Goal: Entertainment & Leisure: Browse casually

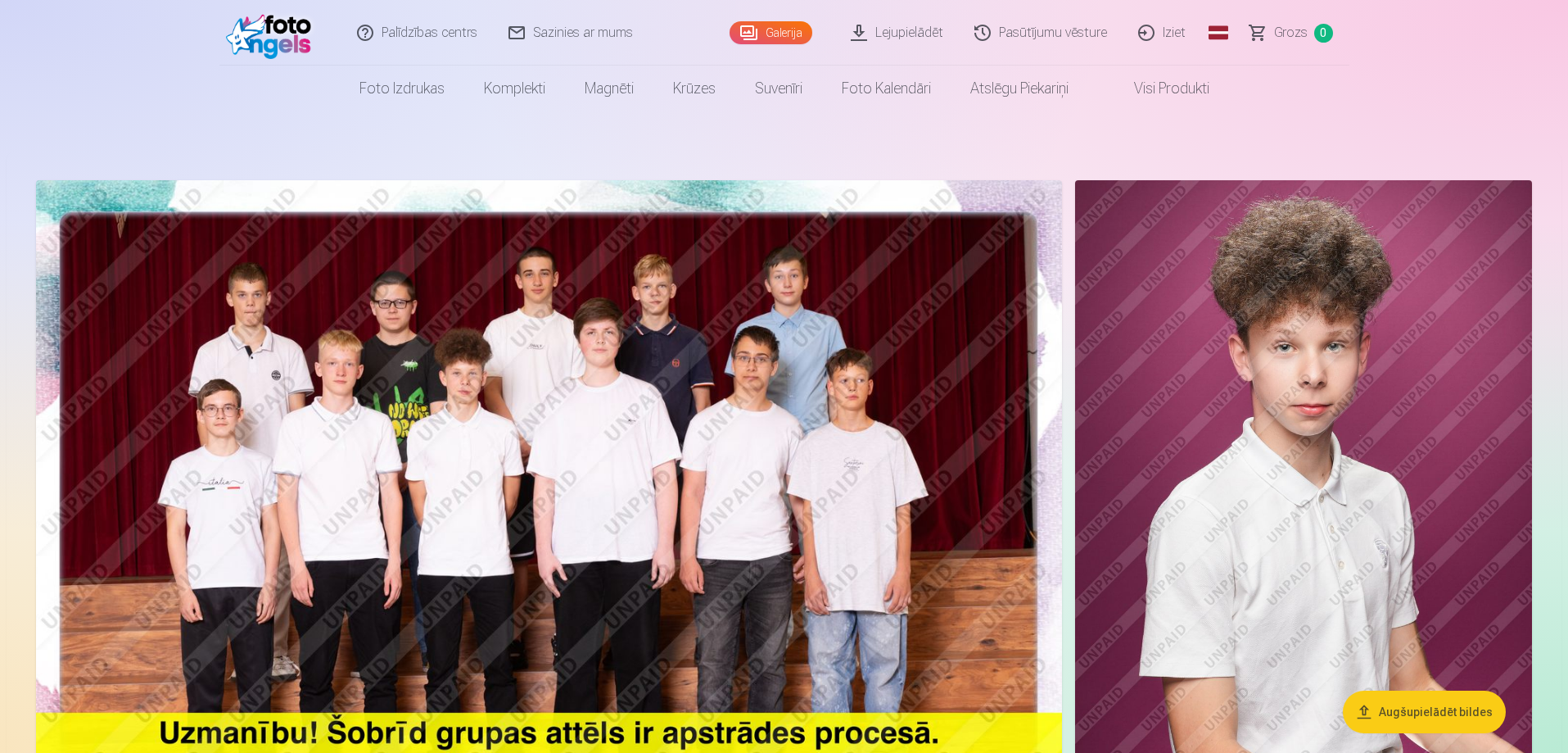
click at [642, 397] on img at bounding box center [549, 522] width 1026 height 684
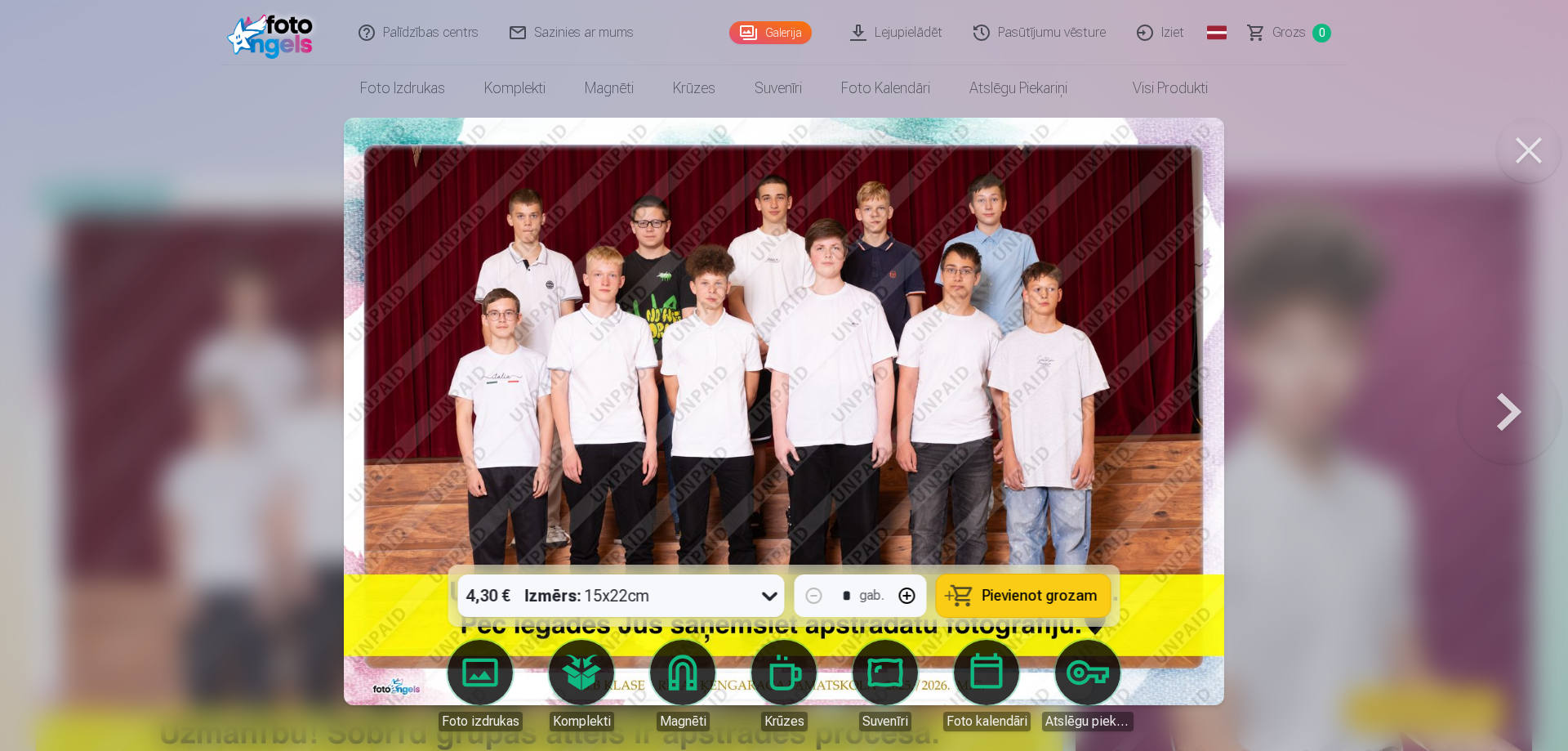
click at [896, 345] on img at bounding box center [784, 412] width 881 height 588
click at [1507, 413] on button at bounding box center [1509, 411] width 104 height 273
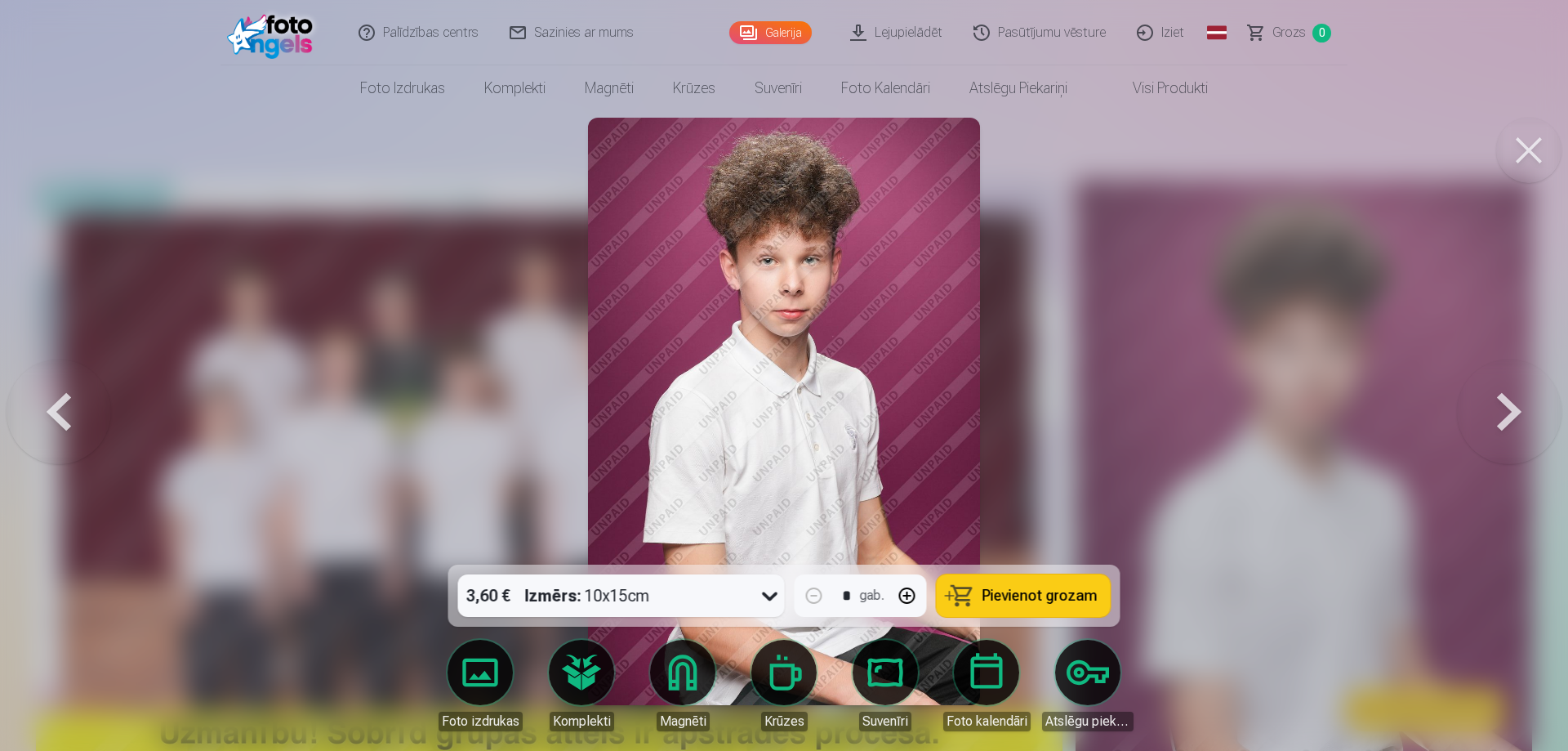
click at [1507, 413] on button at bounding box center [1509, 411] width 104 height 273
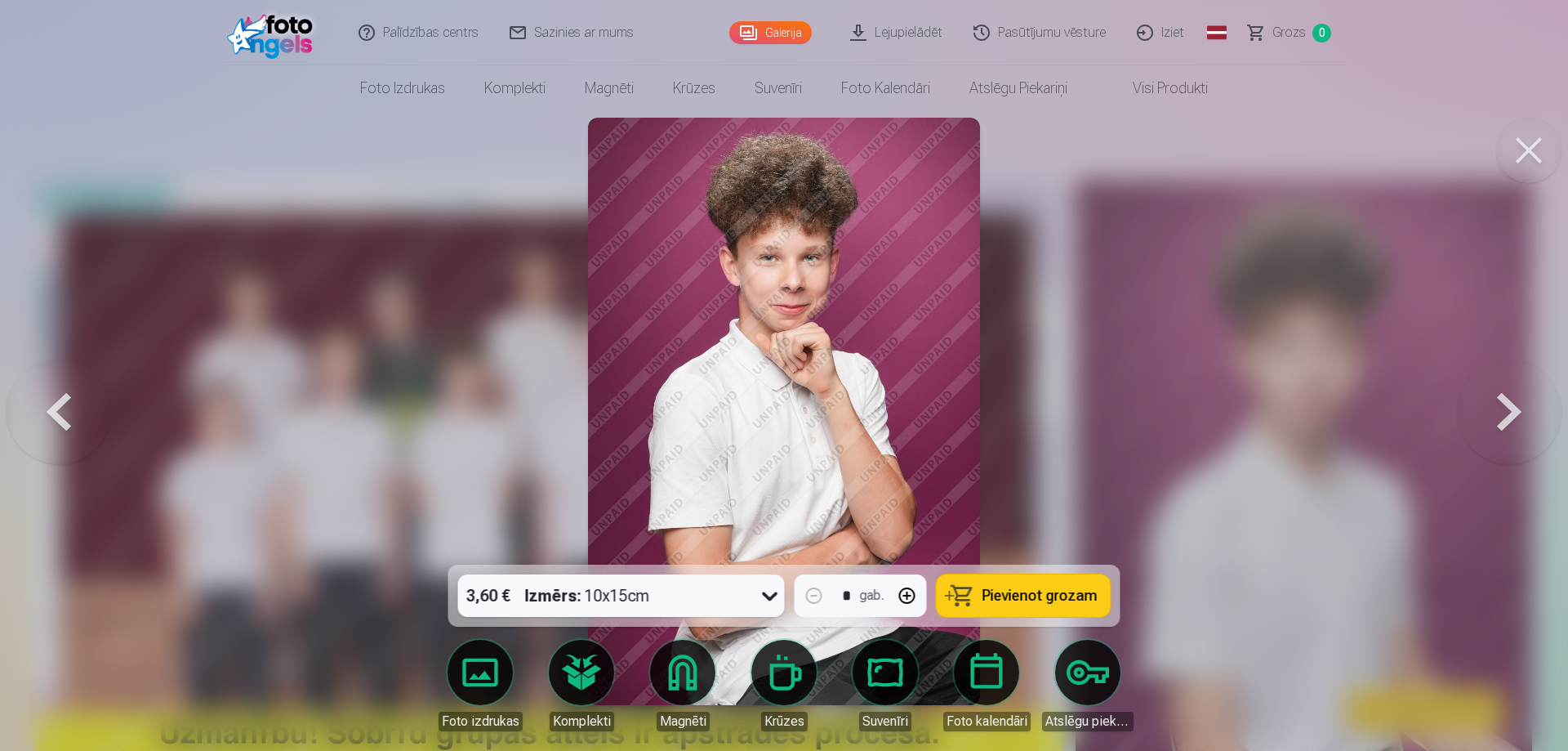
click at [1507, 413] on button at bounding box center [1509, 411] width 104 height 273
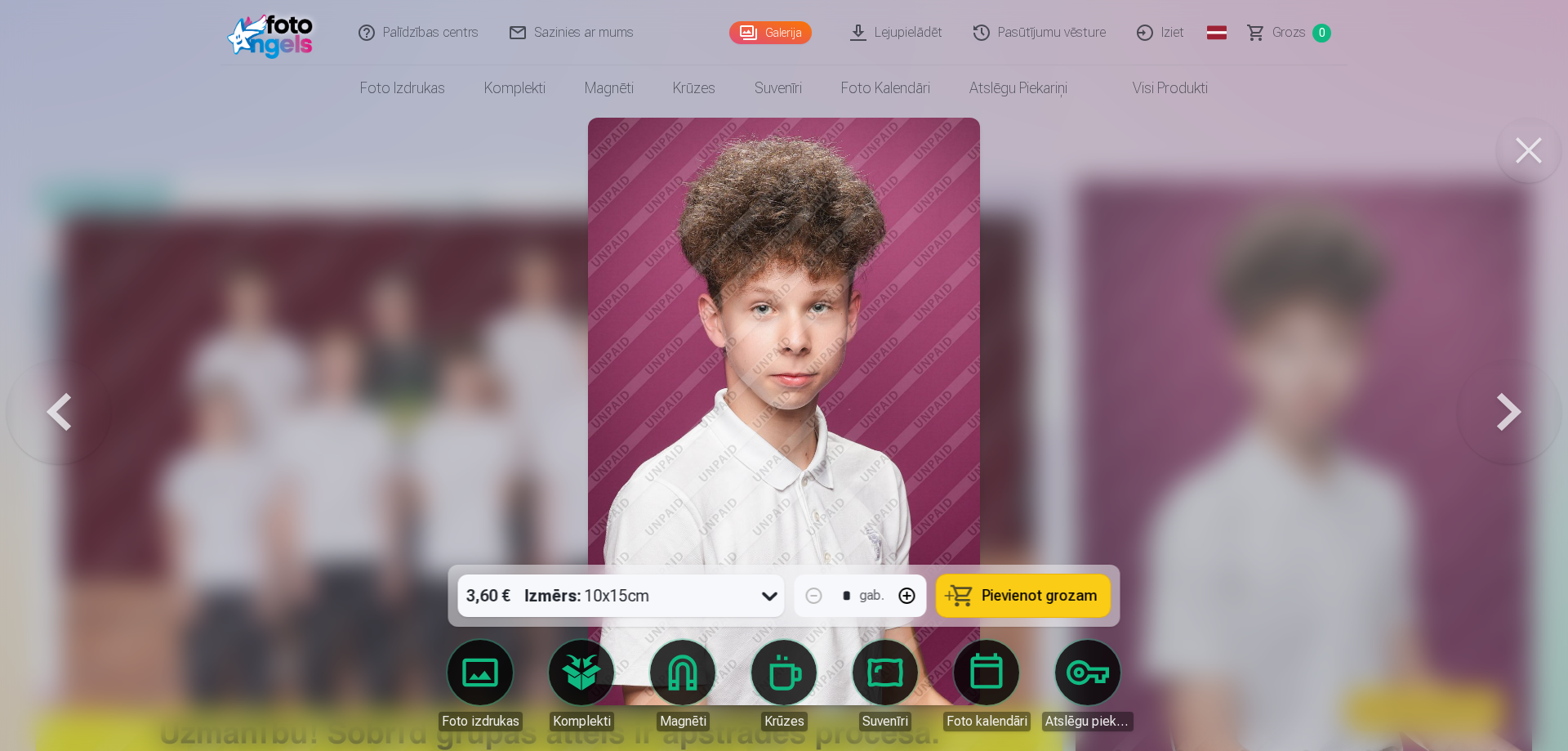
click at [1507, 413] on button at bounding box center [1509, 411] width 104 height 273
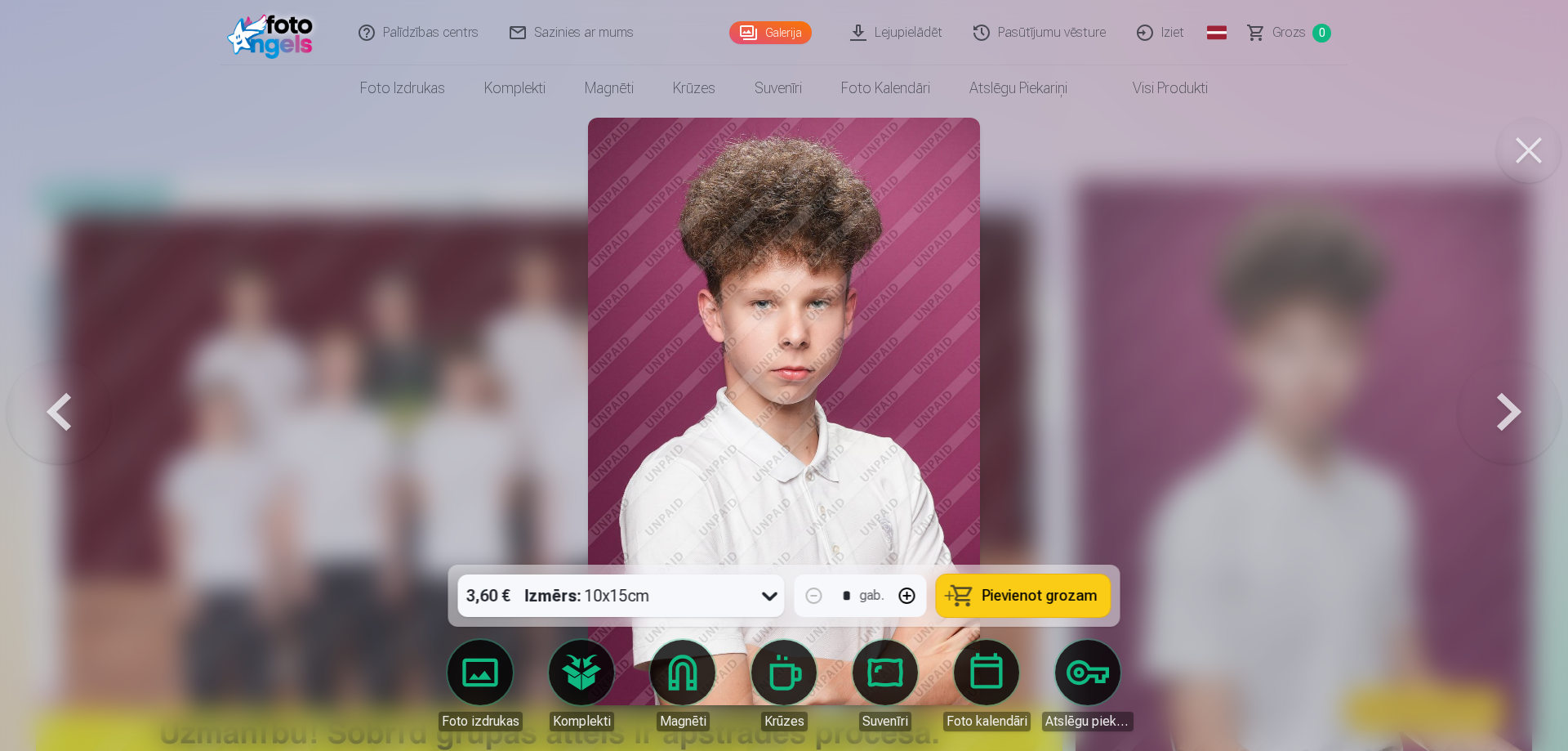
click at [1507, 413] on button at bounding box center [1509, 411] width 104 height 273
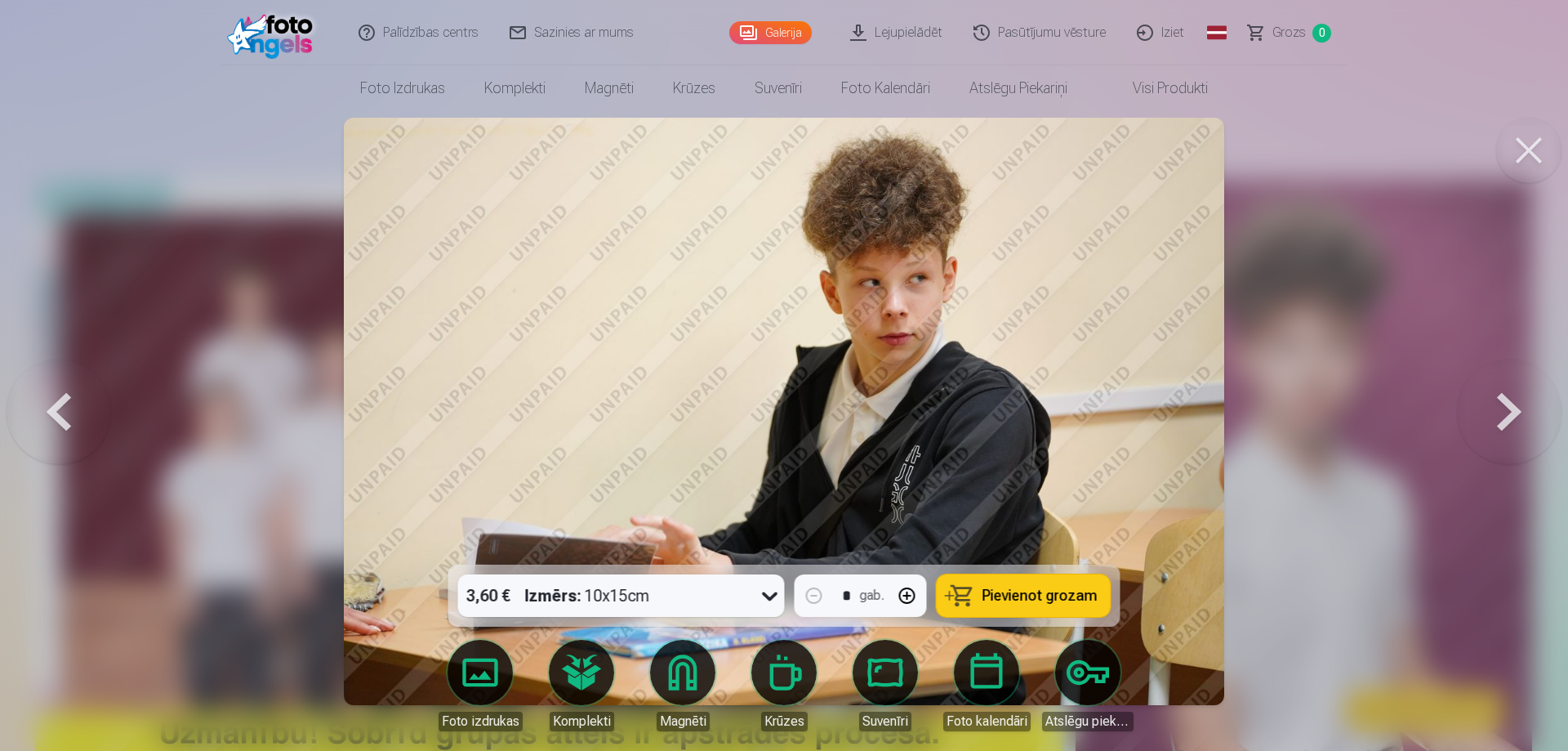
click at [1507, 413] on button at bounding box center [1509, 411] width 104 height 273
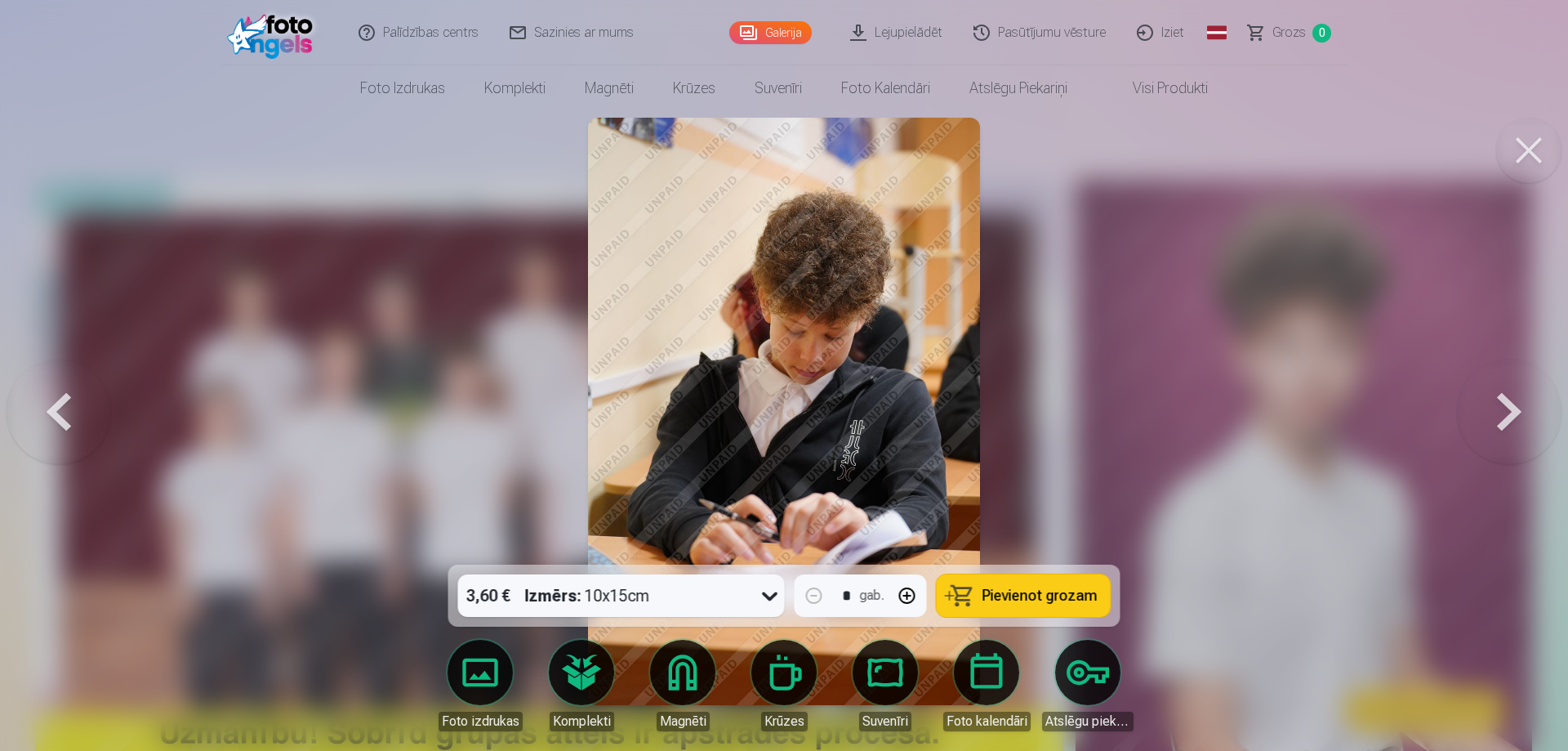
click at [1507, 413] on button at bounding box center [1509, 411] width 104 height 273
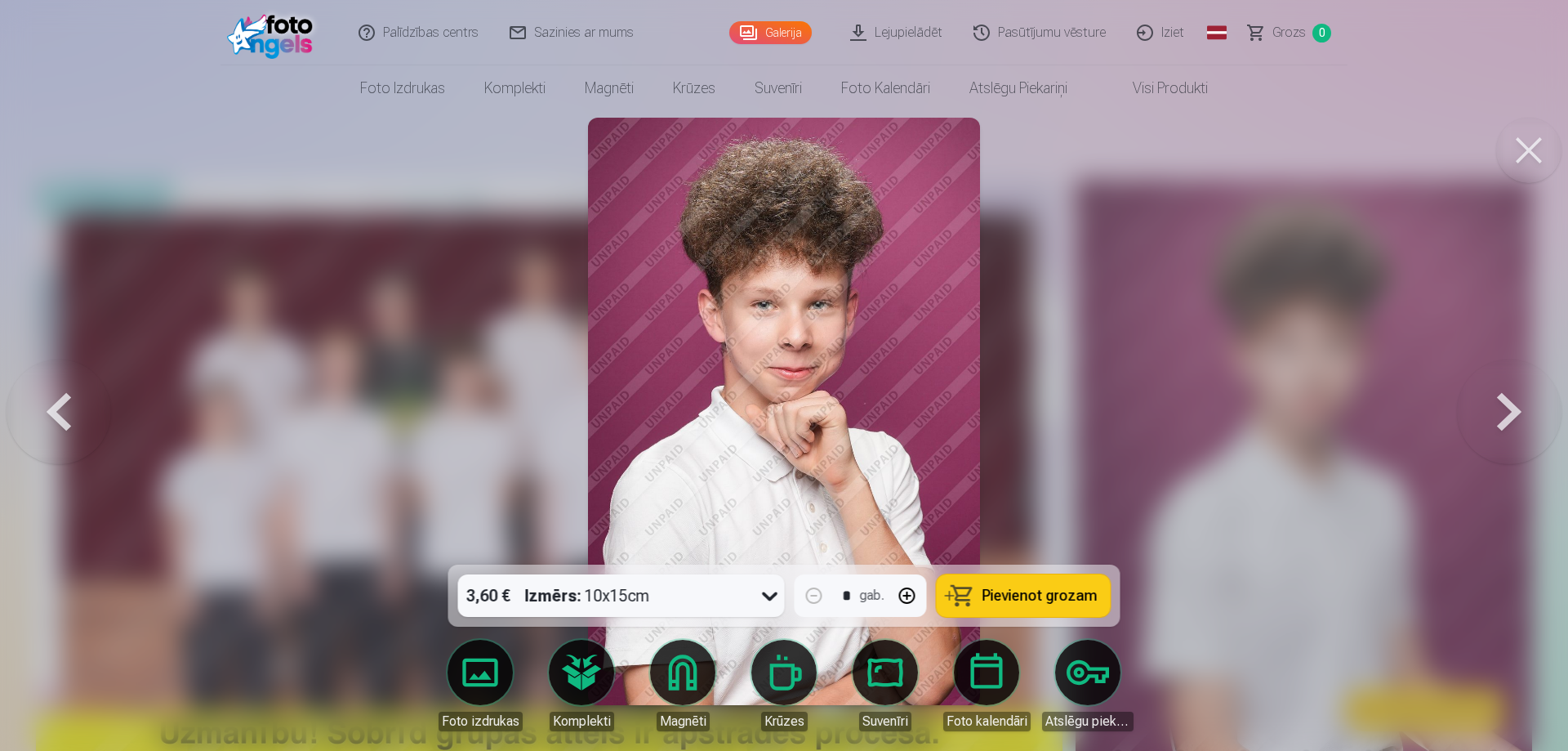
click at [1507, 413] on button at bounding box center [1509, 411] width 104 height 273
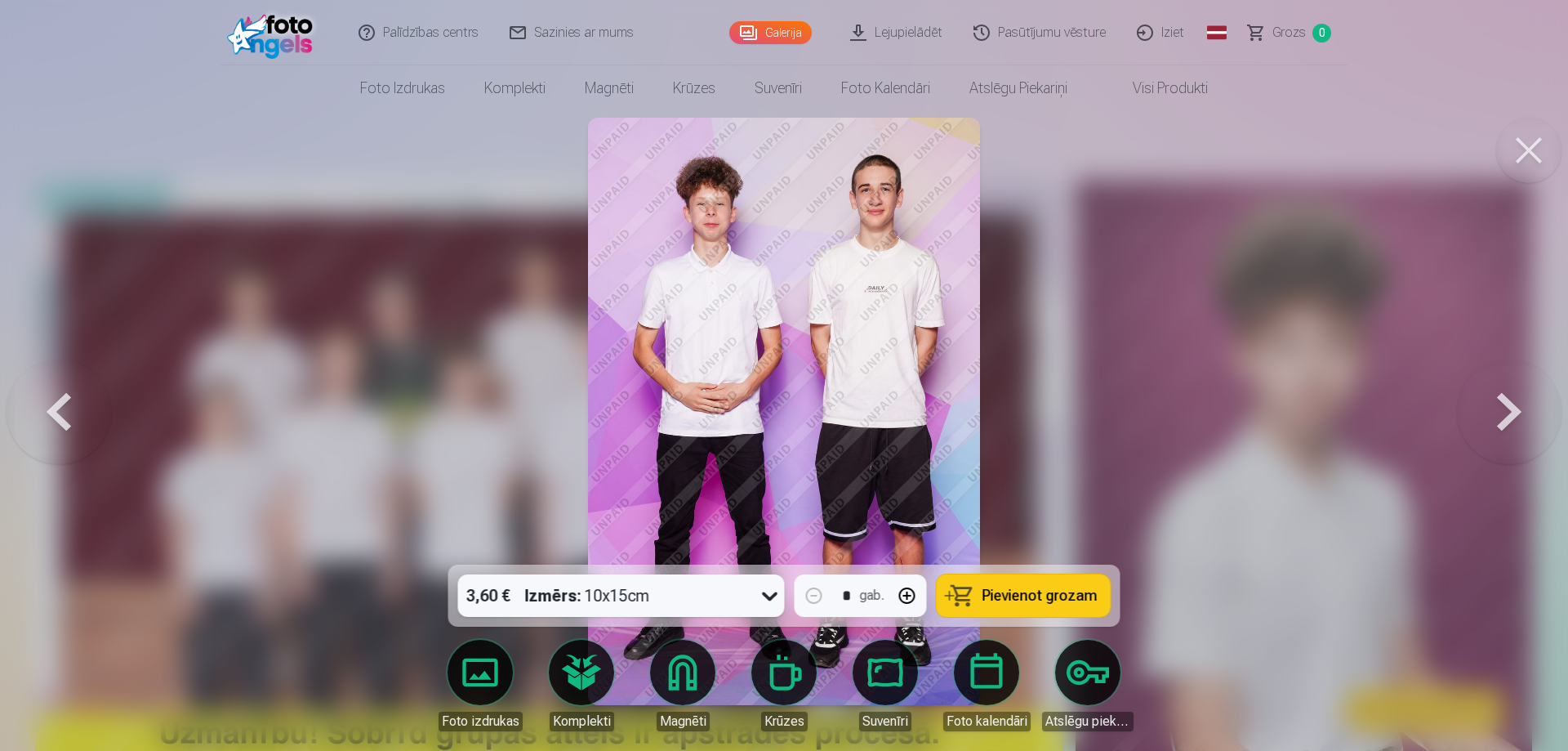
click at [1507, 413] on button at bounding box center [1509, 411] width 104 height 273
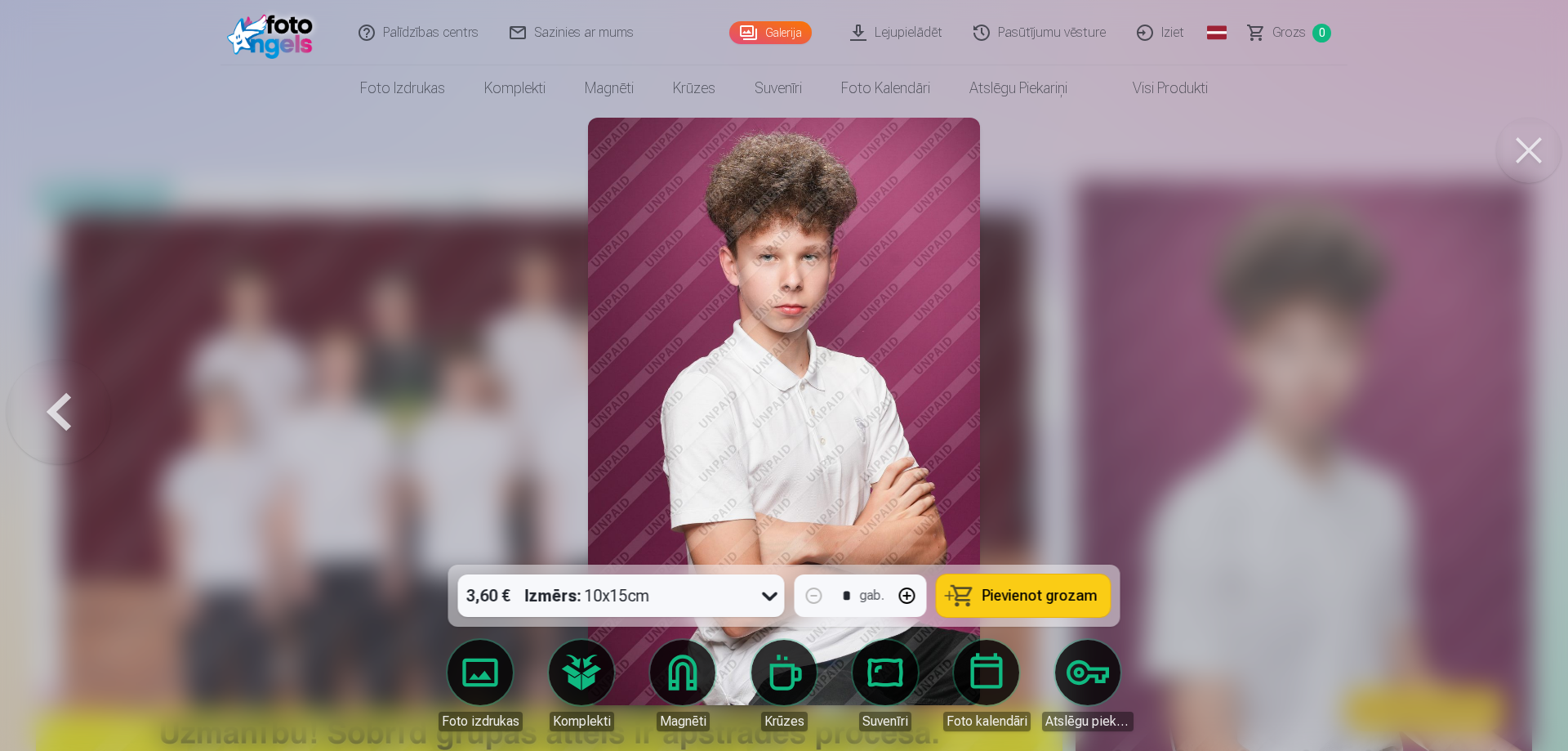
click at [1507, 413] on div at bounding box center [784, 375] width 1568 height 751
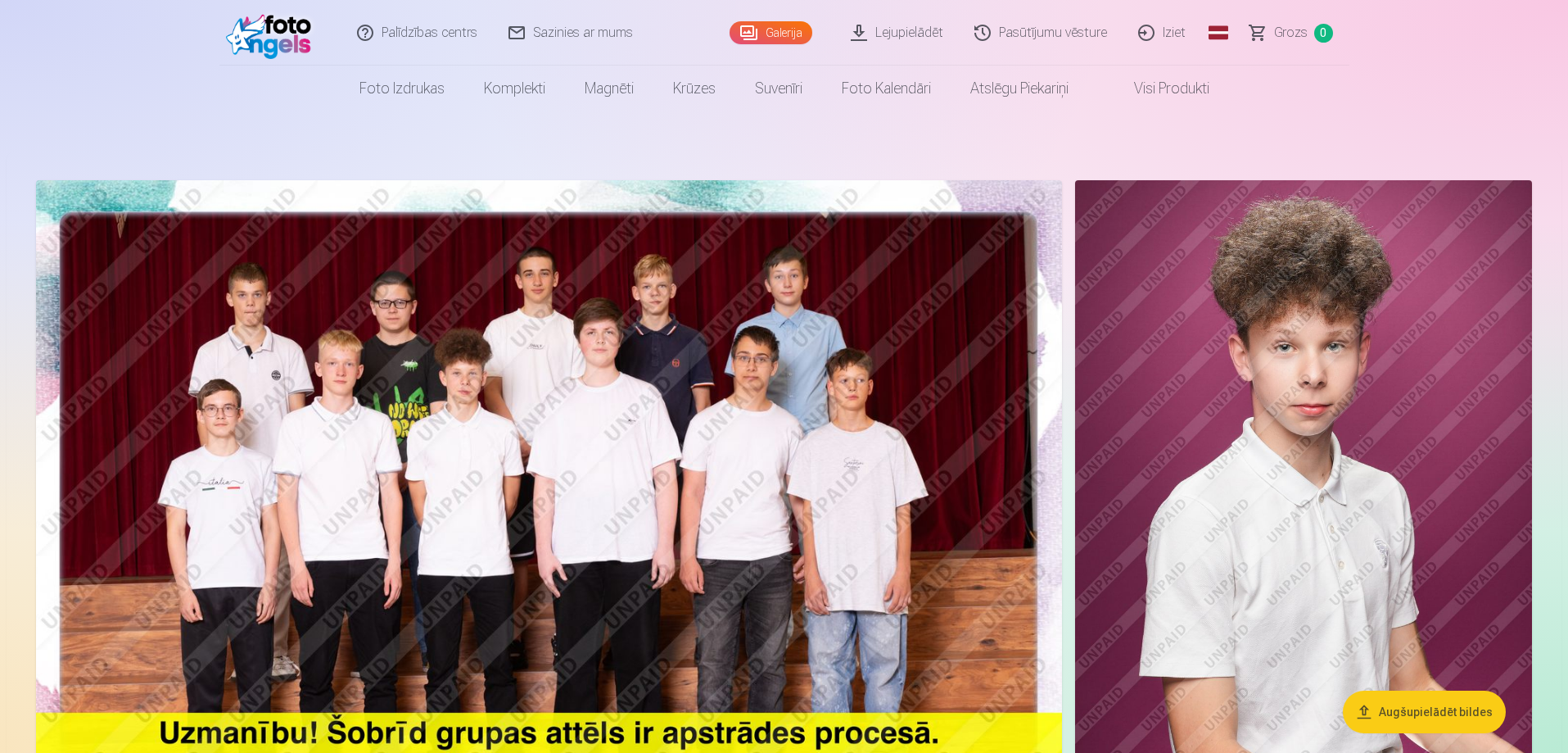
click at [549, 290] on img at bounding box center [549, 522] width 1026 height 684
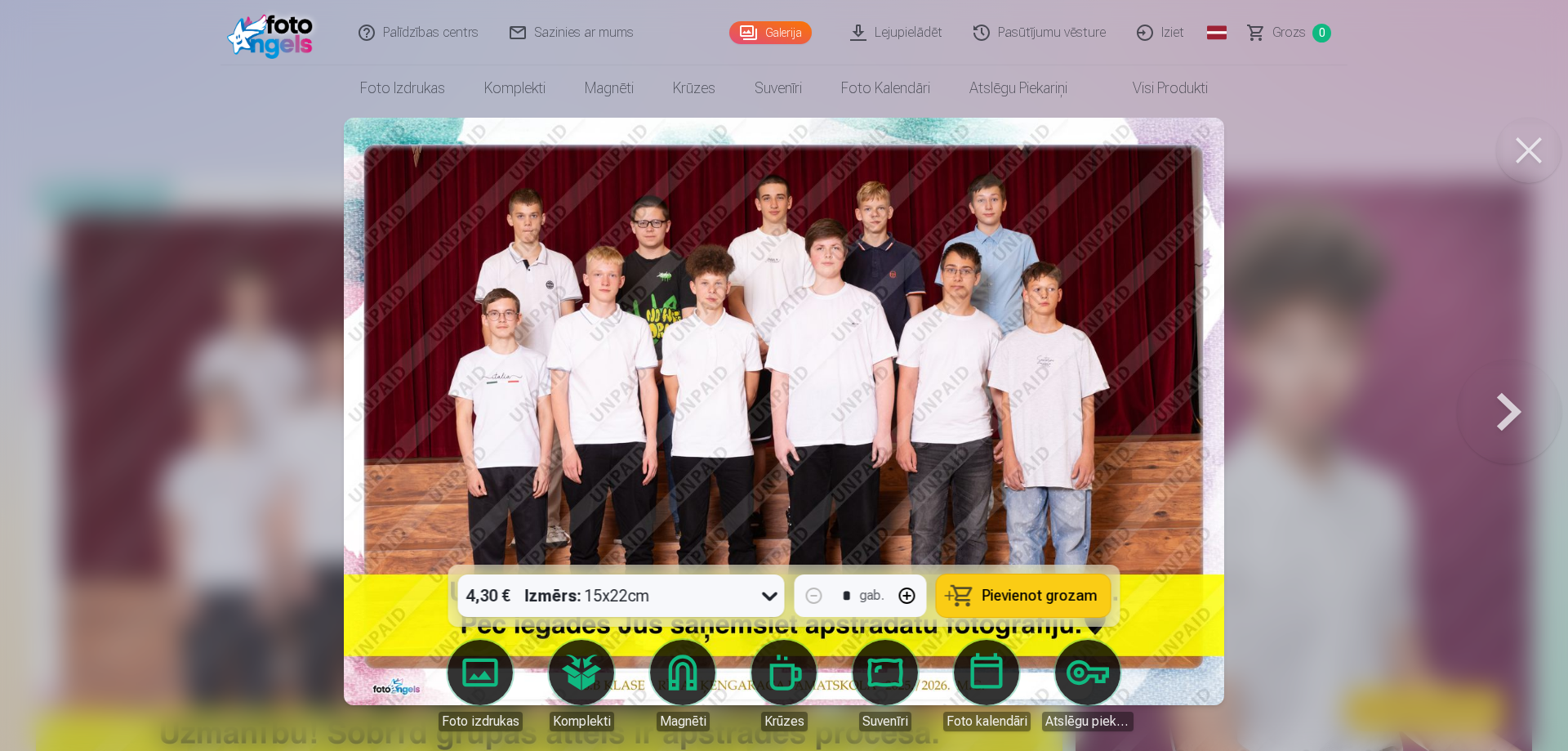
click at [699, 313] on img at bounding box center [784, 412] width 881 height 588
click at [1507, 424] on button at bounding box center [1509, 411] width 104 height 273
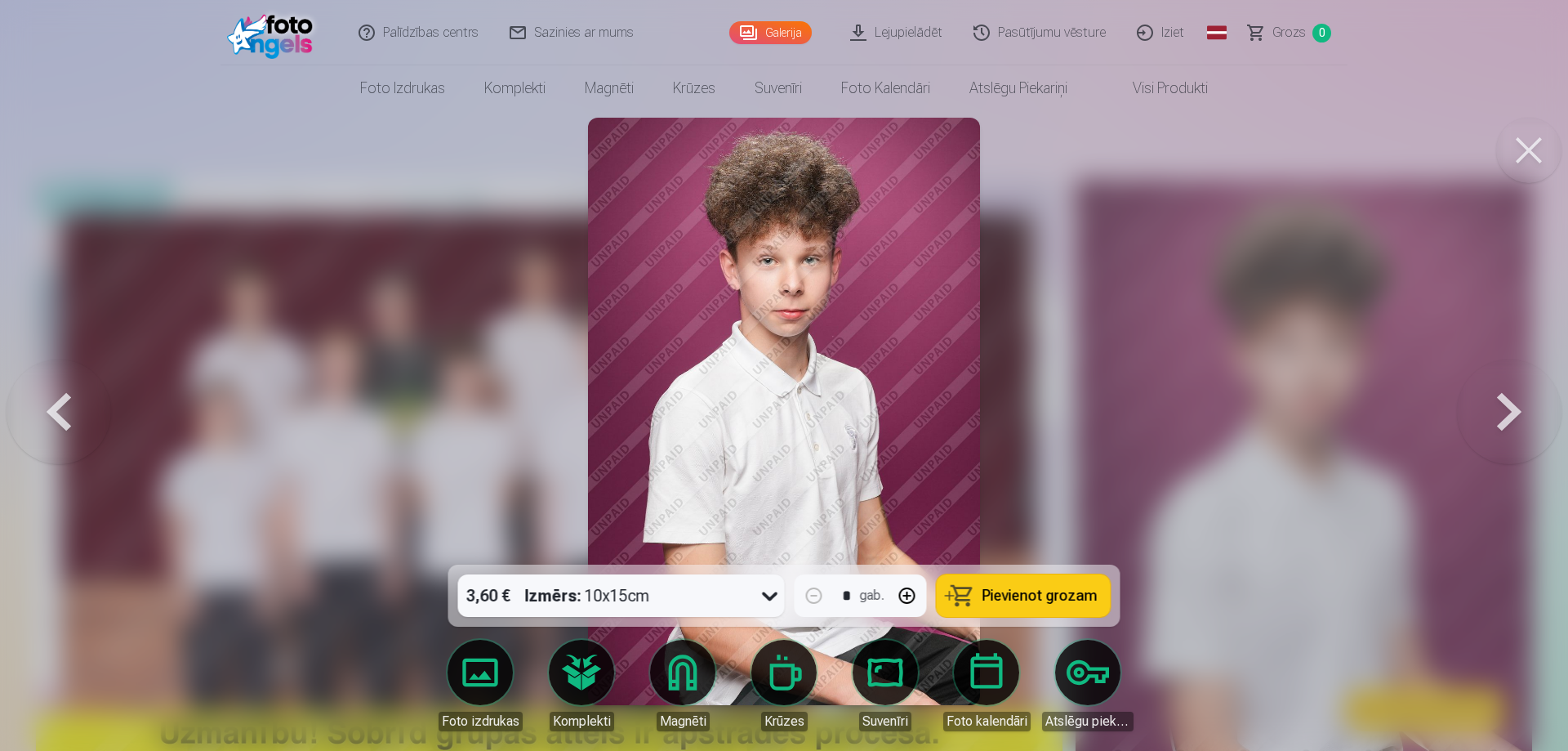
click at [1507, 424] on button at bounding box center [1509, 411] width 104 height 273
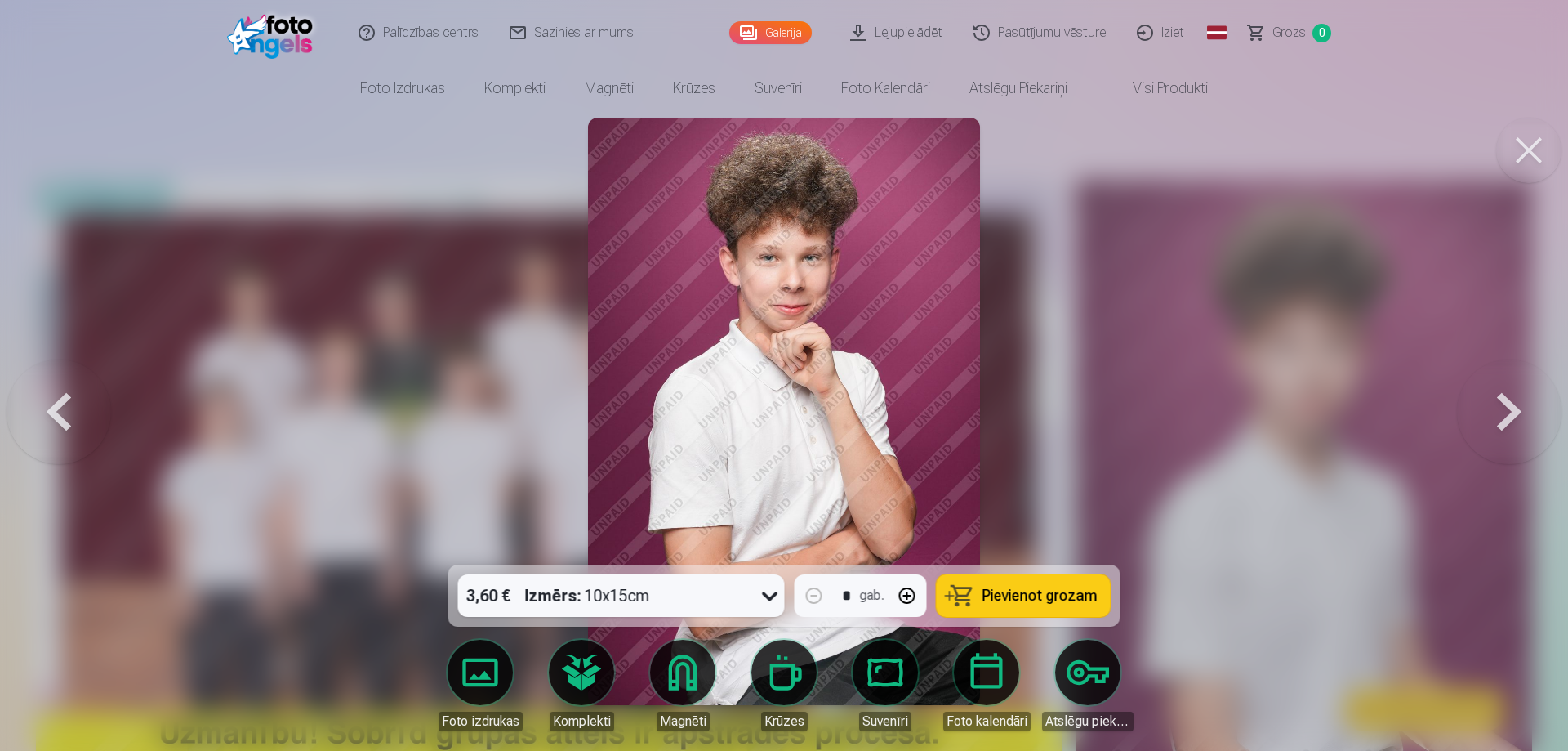
click at [1507, 424] on button at bounding box center [1509, 411] width 104 height 273
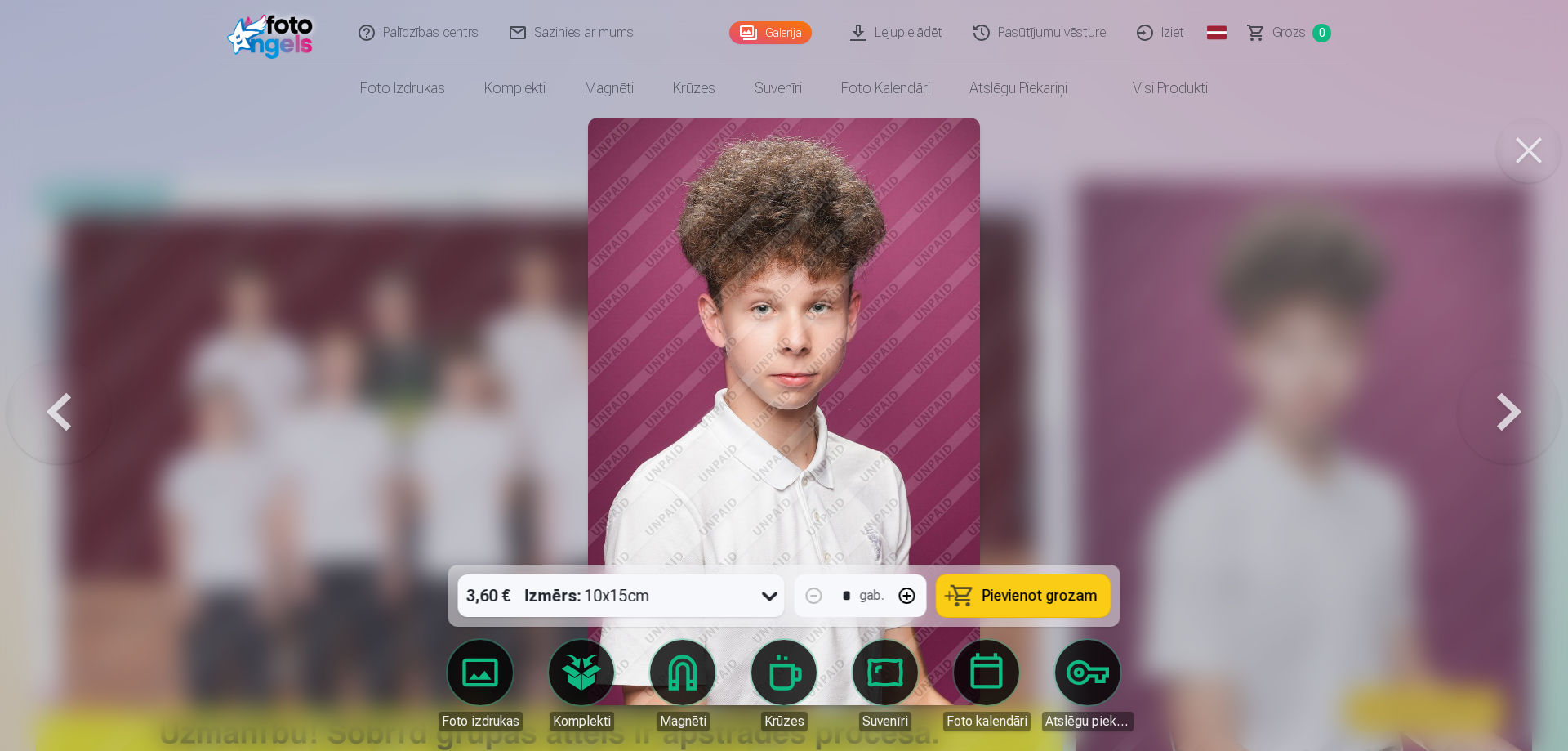
click at [1507, 424] on button at bounding box center [1509, 411] width 104 height 273
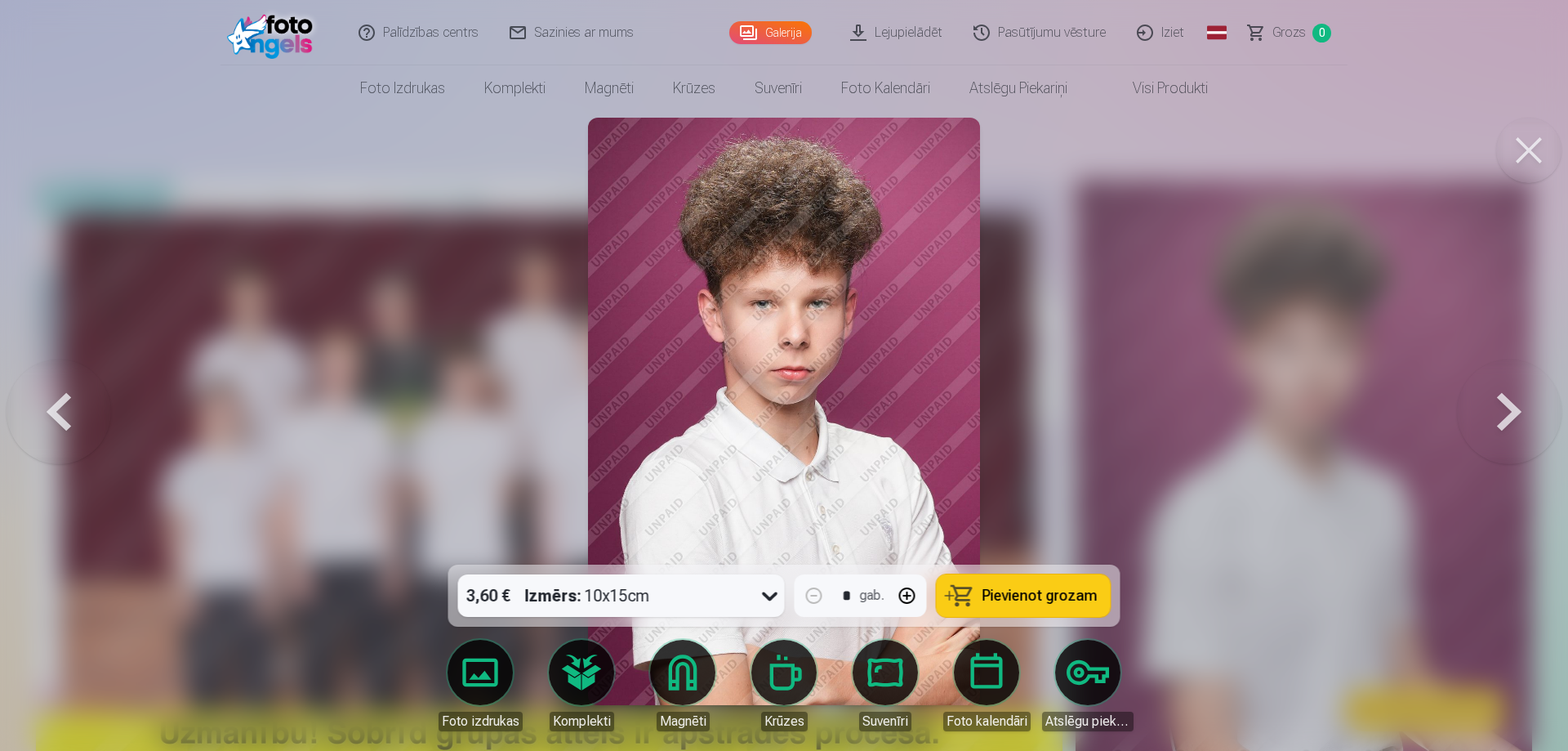
click at [1507, 424] on button at bounding box center [1509, 411] width 104 height 273
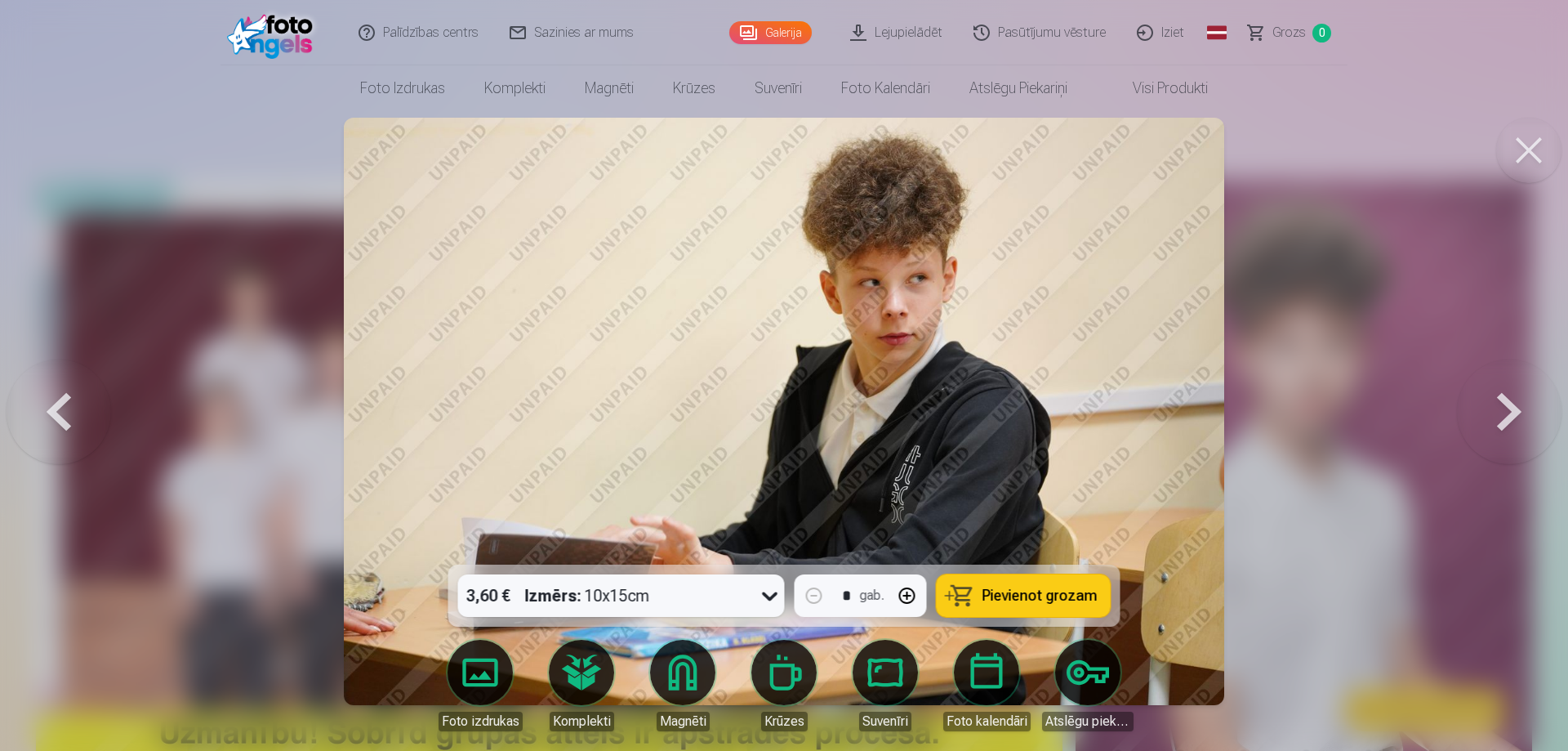
click at [1507, 424] on button at bounding box center [1509, 411] width 104 height 273
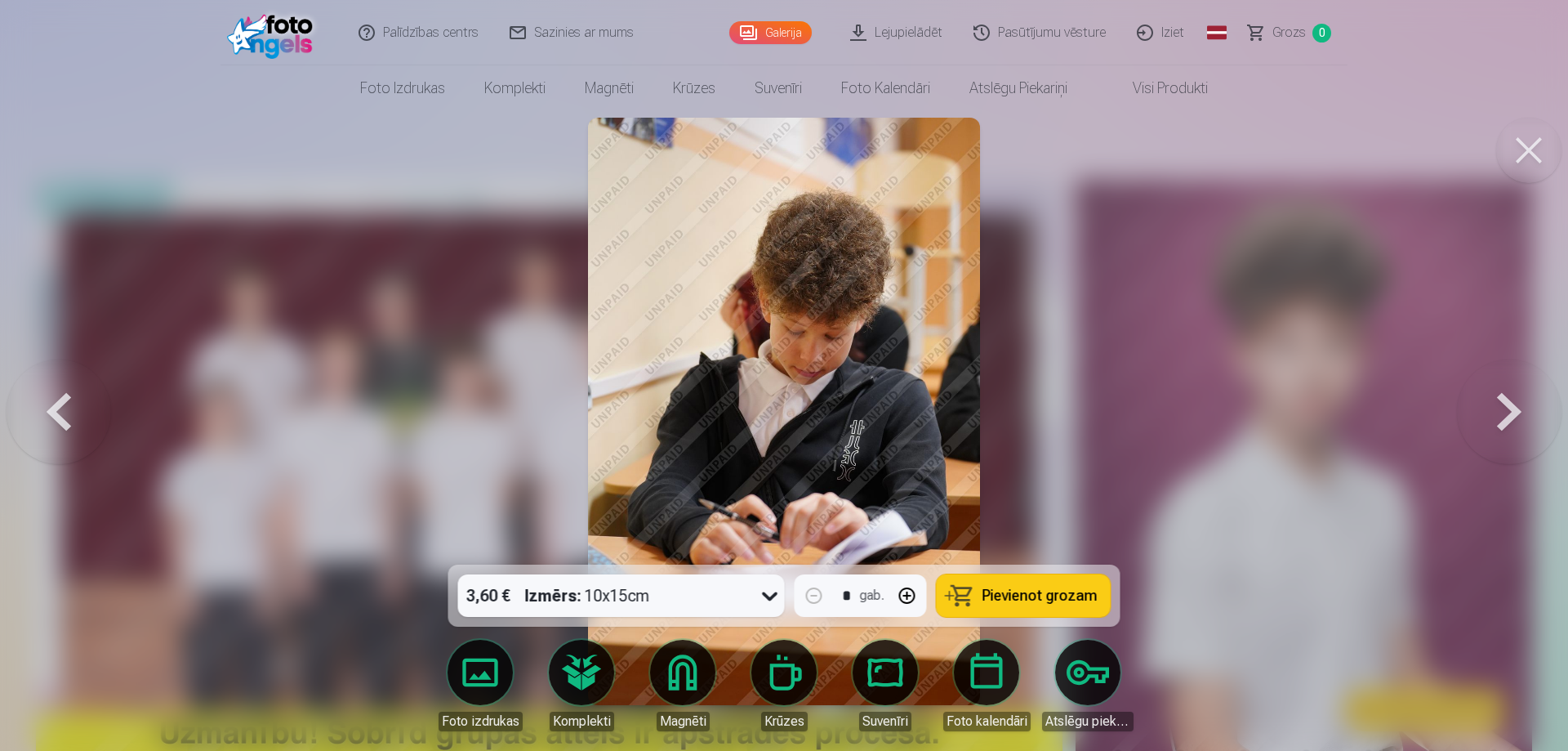
click at [1507, 424] on button at bounding box center [1509, 411] width 104 height 273
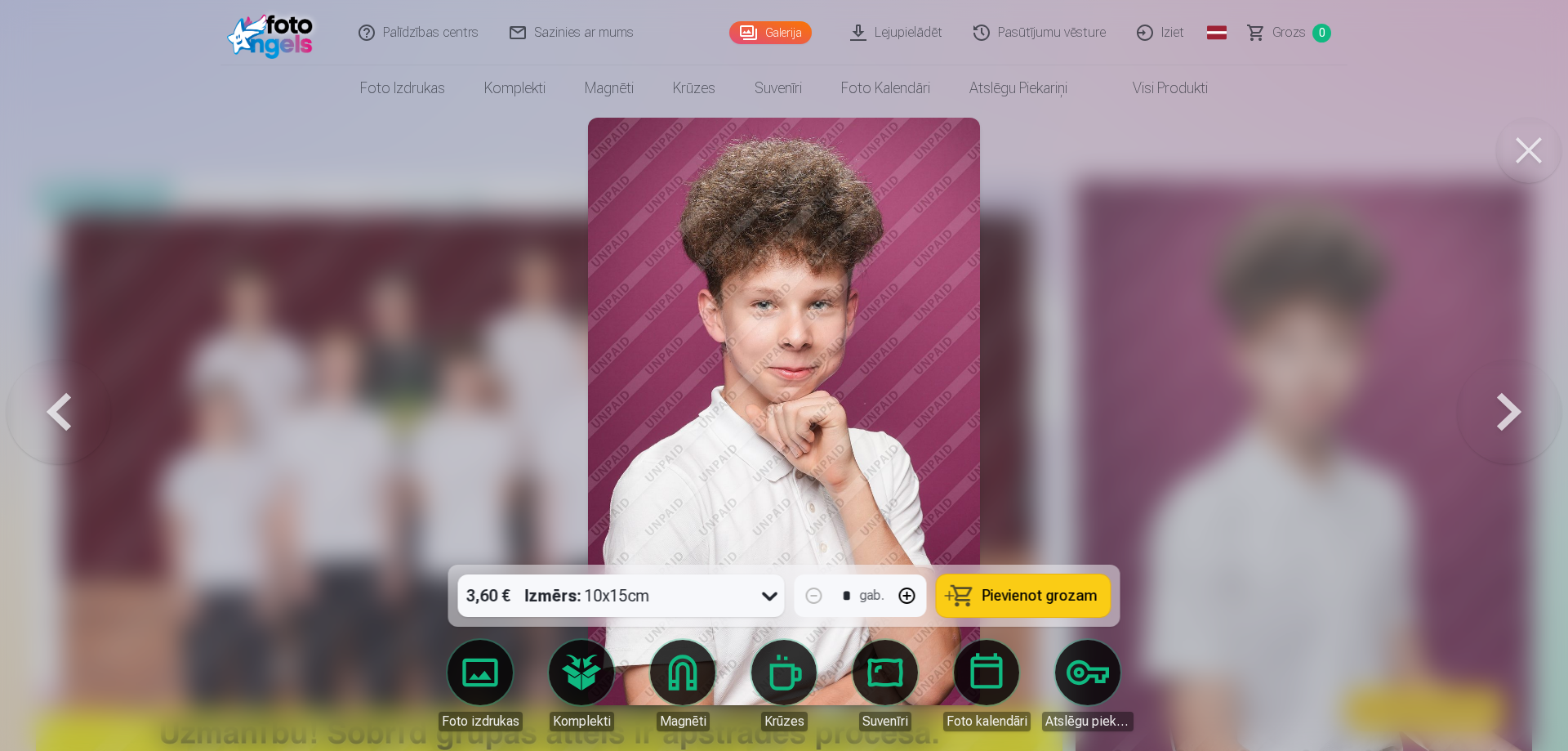
click at [1507, 424] on button at bounding box center [1509, 411] width 104 height 273
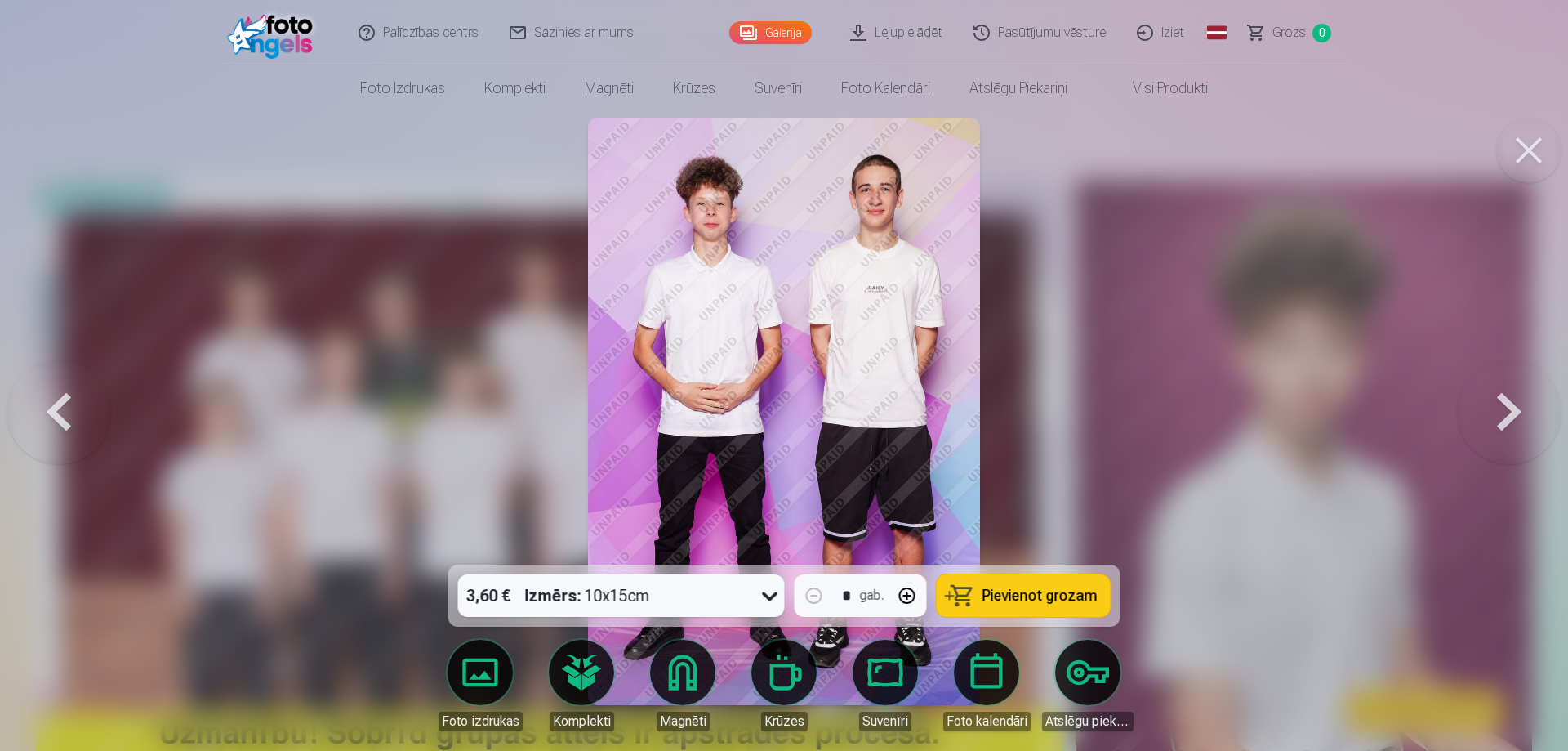
click at [824, 296] on img at bounding box center [783, 412] width 391 height 588
click at [852, 254] on img at bounding box center [783, 412] width 391 height 588
click at [1516, 413] on button at bounding box center [1509, 411] width 104 height 273
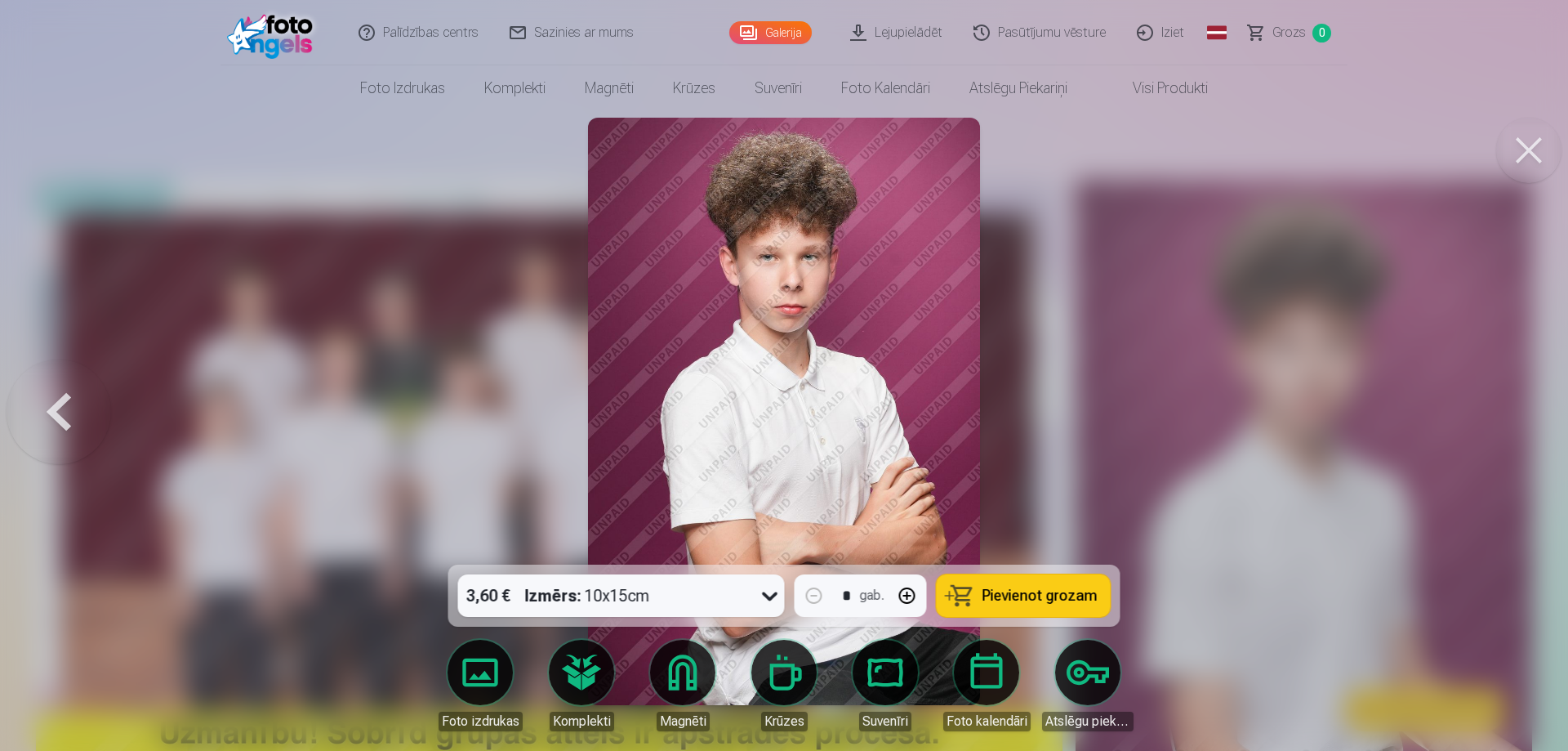
click at [1516, 413] on div at bounding box center [784, 375] width 1568 height 751
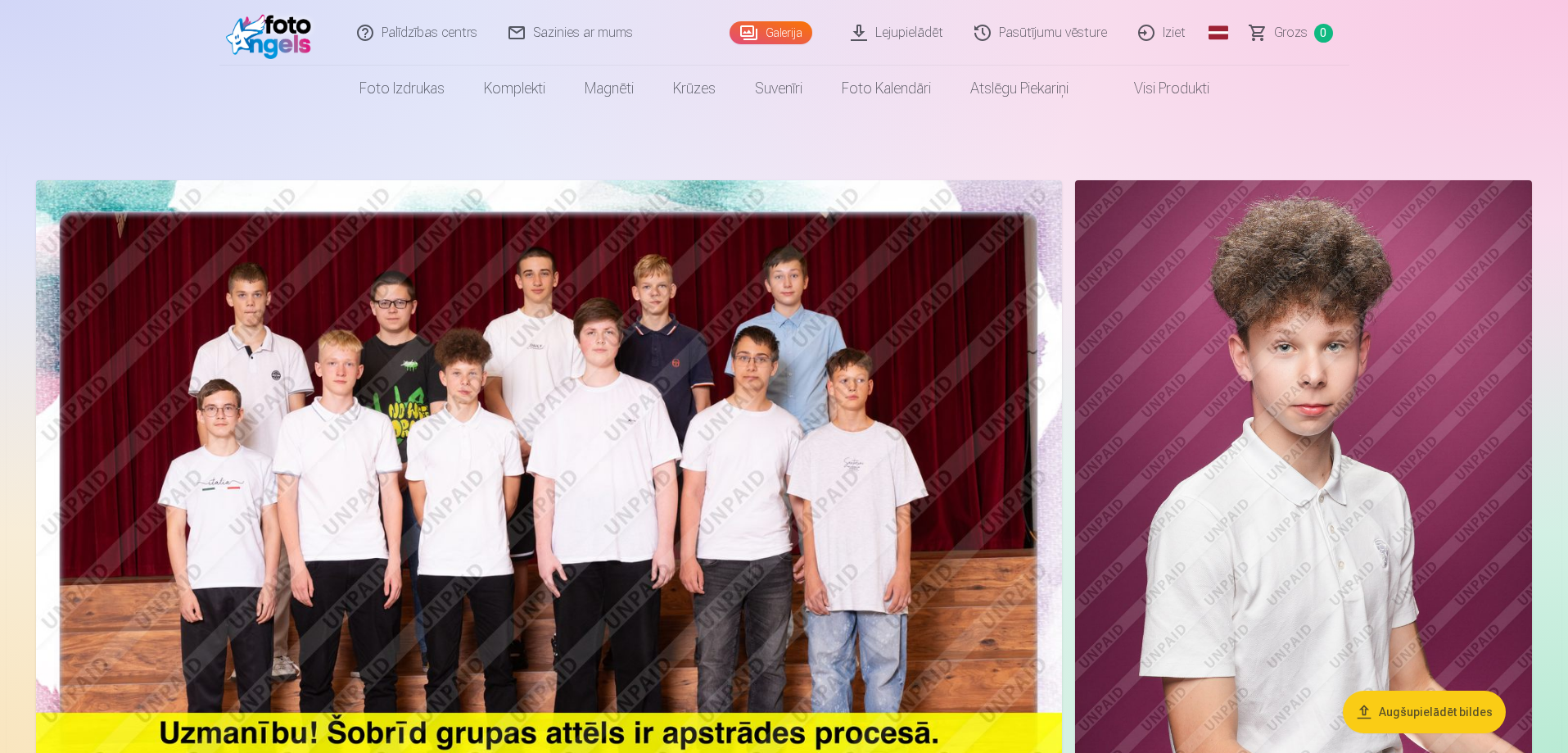
click at [516, 379] on img at bounding box center [549, 522] width 1026 height 684
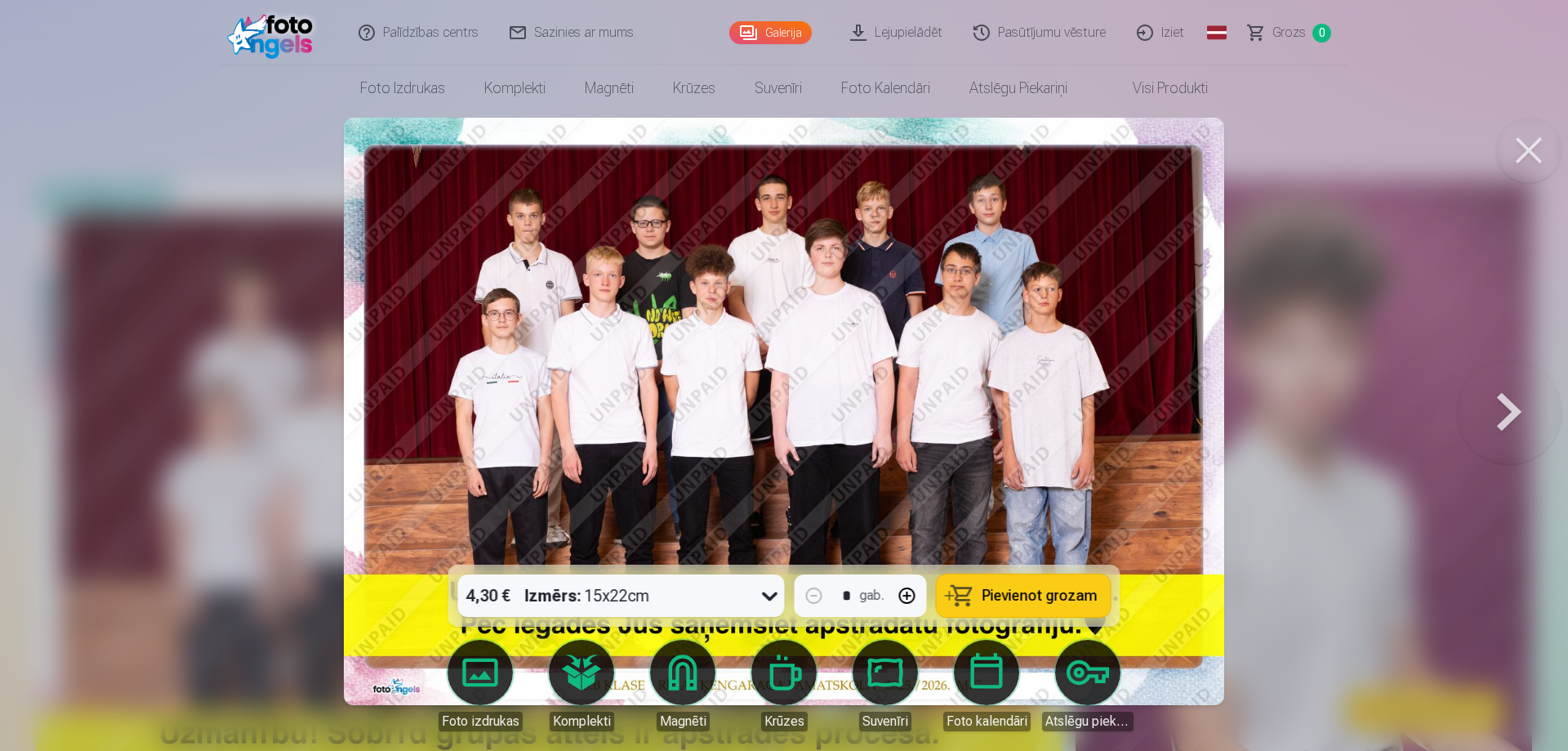
click at [897, 327] on img at bounding box center [784, 412] width 881 height 588
click at [1513, 420] on button at bounding box center [1509, 411] width 104 height 273
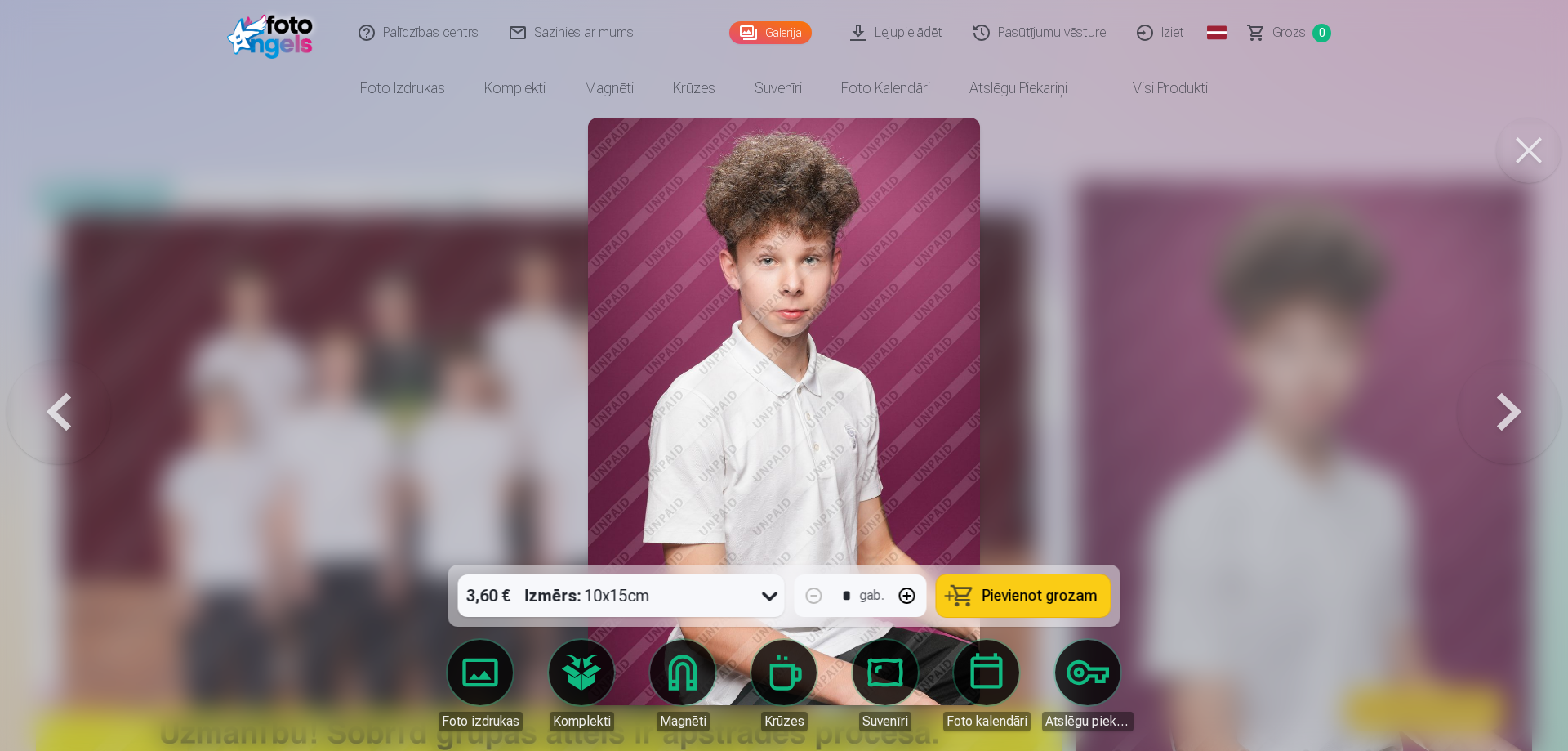
click at [1513, 420] on button at bounding box center [1509, 411] width 104 height 273
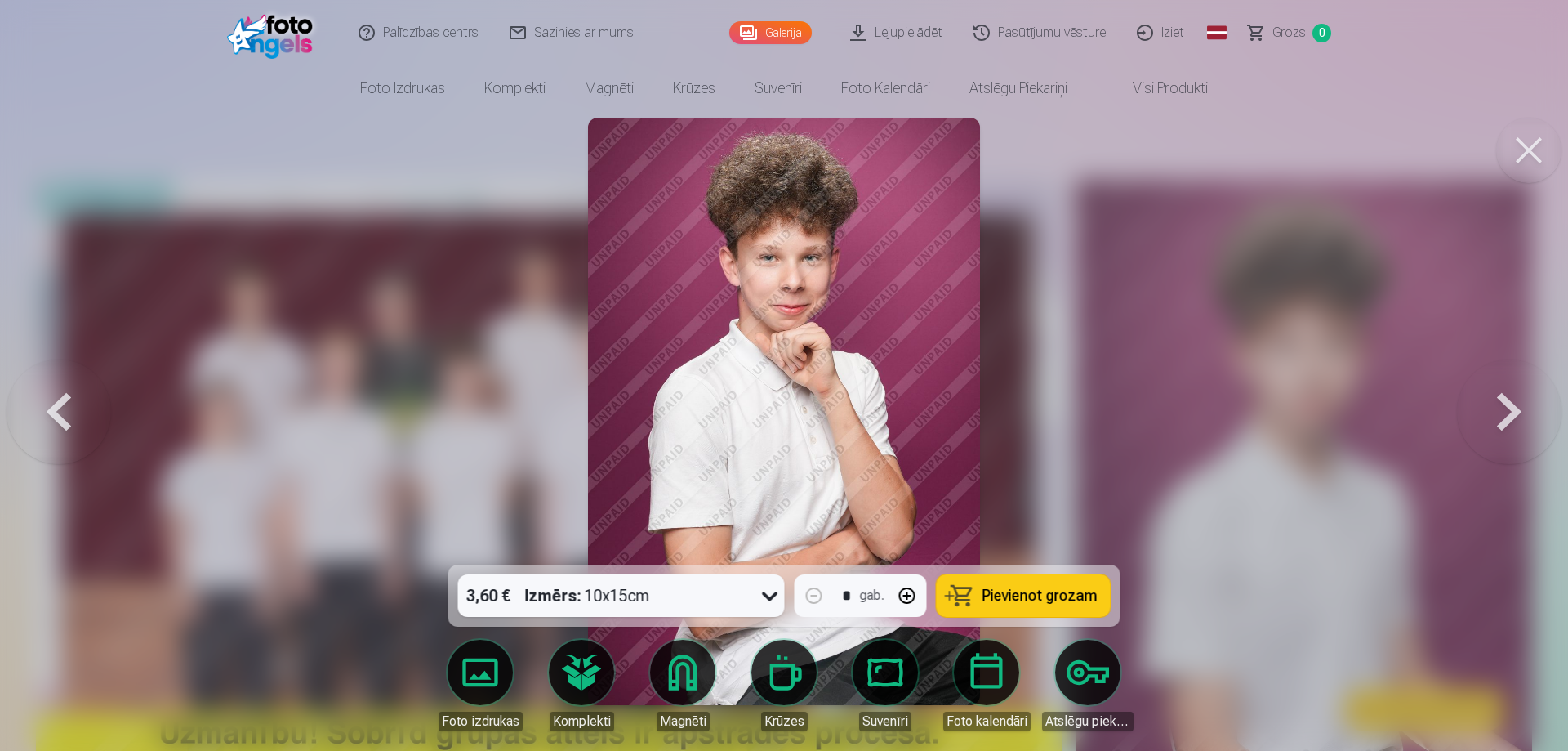
click at [1513, 420] on button at bounding box center [1509, 411] width 104 height 273
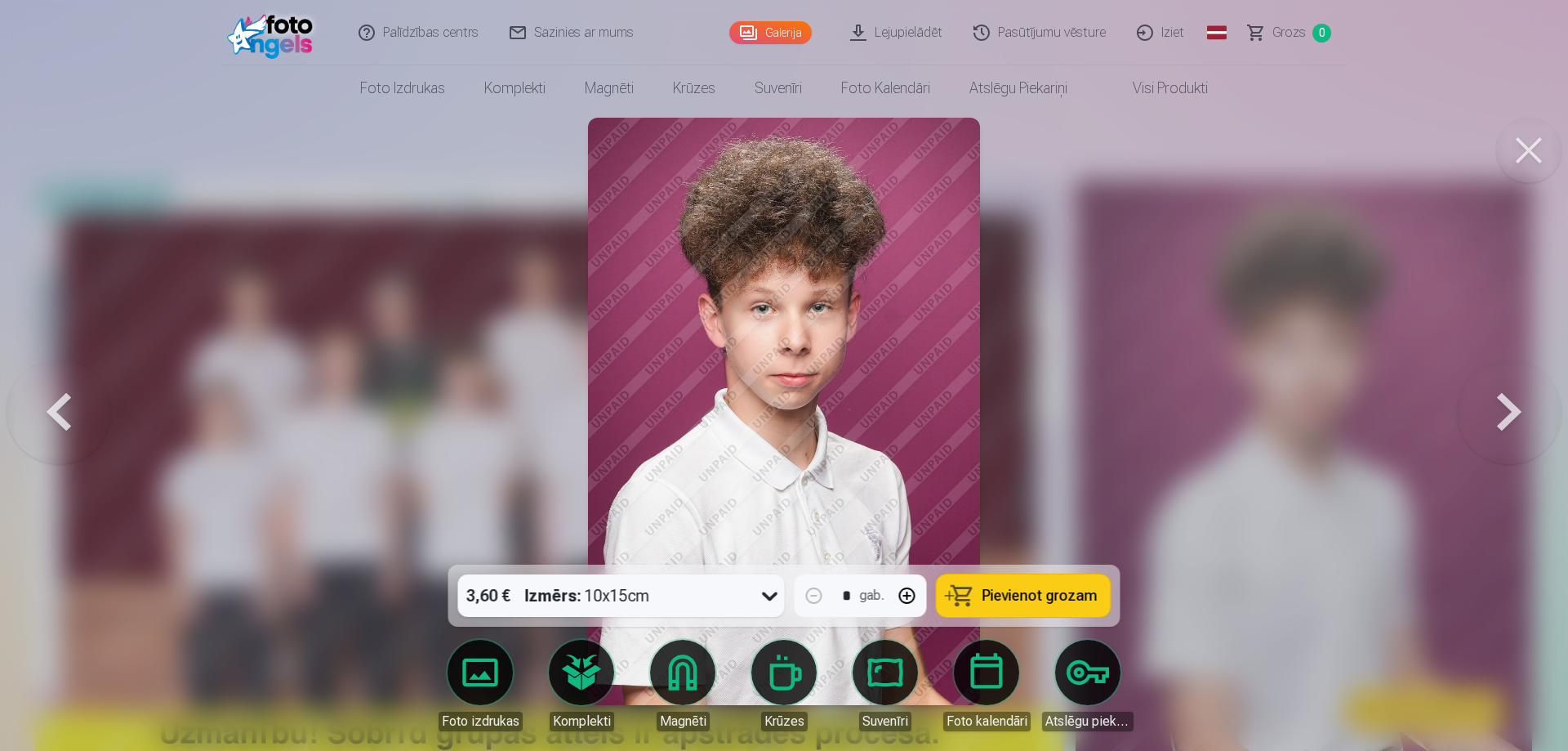
click at [1513, 420] on button at bounding box center [1509, 411] width 104 height 273
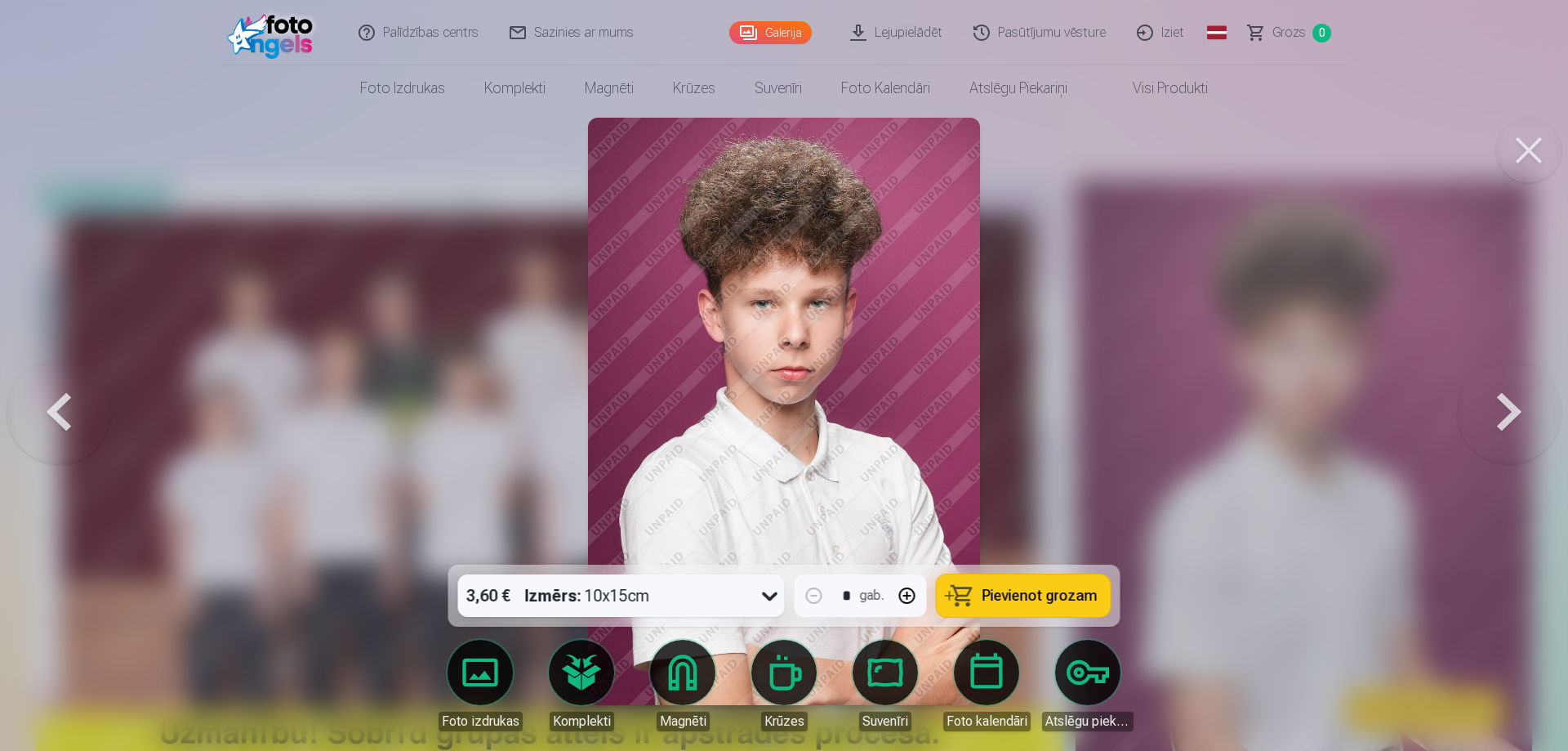
click at [1513, 420] on button at bounding box center [1509, 411] width 104 height 273
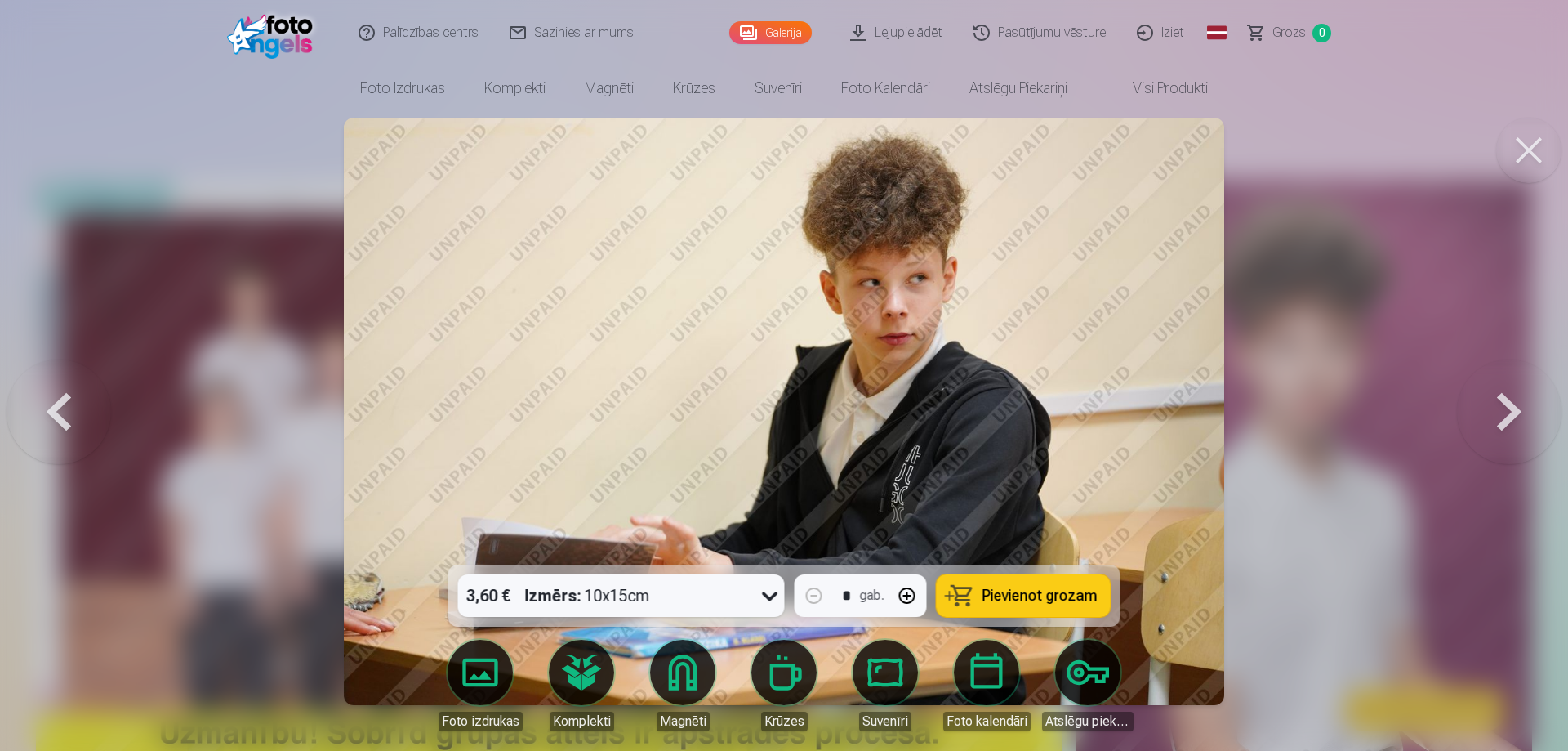
click at [1513, 420] on button at bounding box center [1509, 411] width 104 height 273
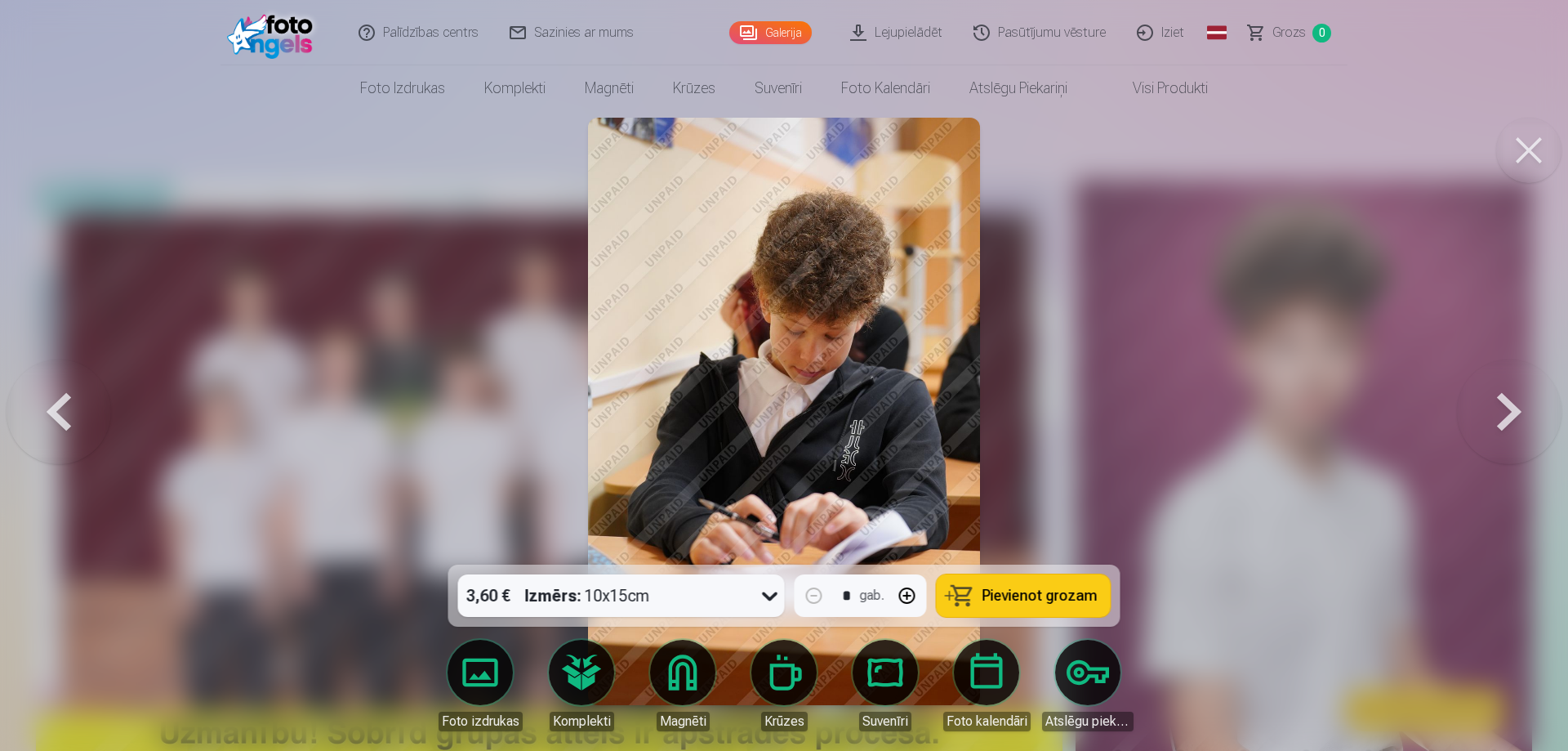
click at [1513, 420] on button at bounding box center [1509, 411] width 104 height 273
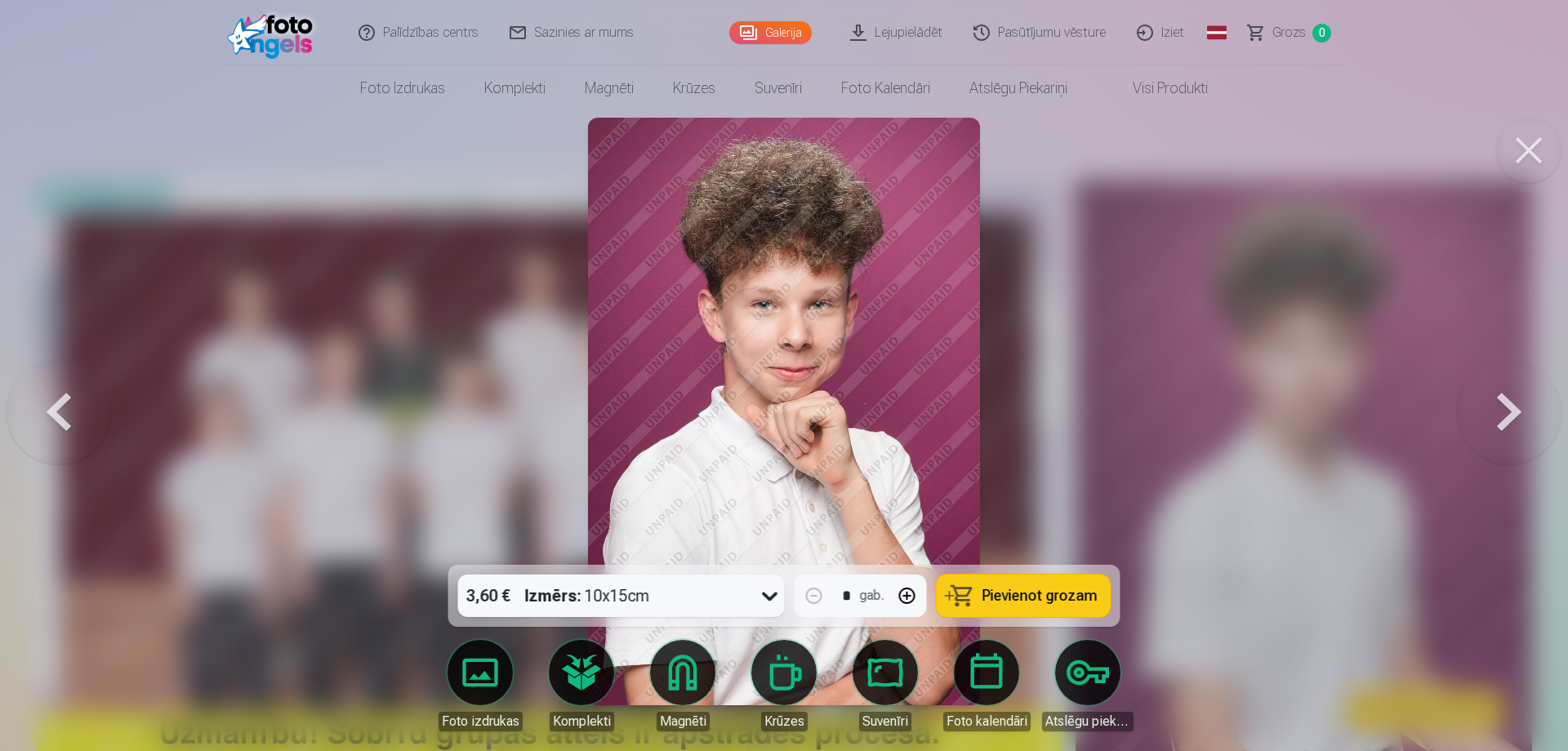
click at [1513, 420] on button at bounding box center [1509, 411] width 104 height 273
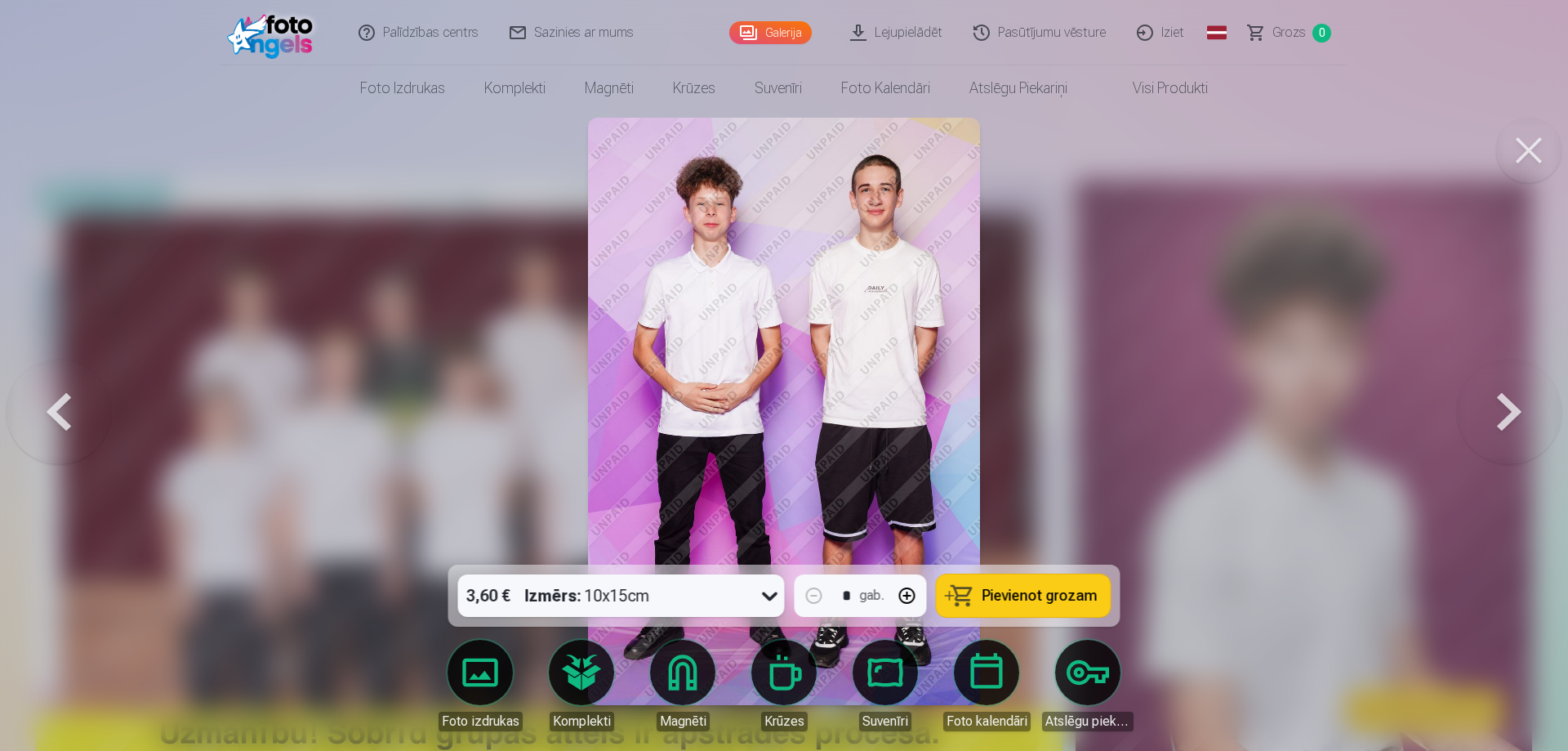
click at [1513, 420] on button at bounding box center [1509, 411] width 104 height 273
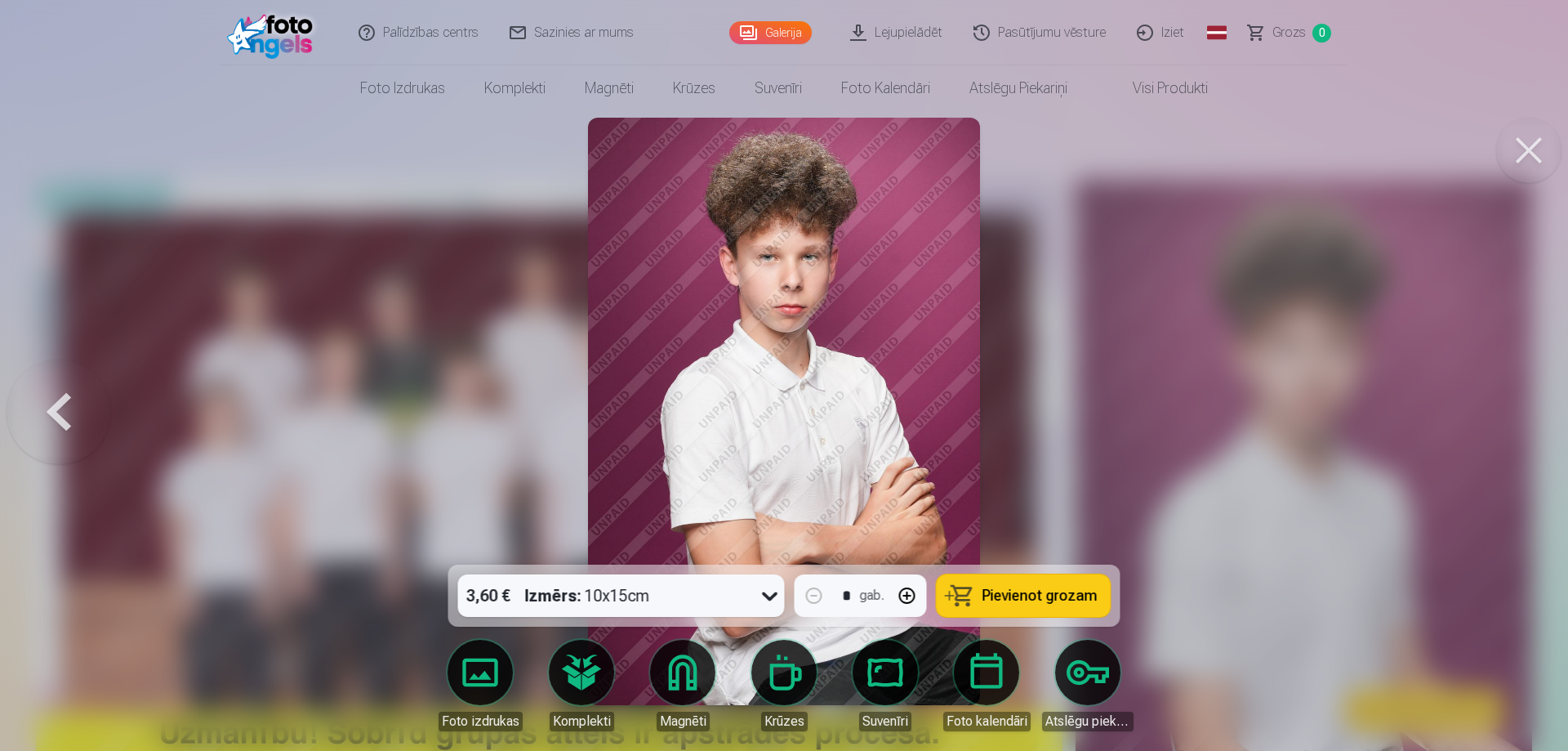
click at [1513, 420] on div at bounding box center [784, 375] width 1568 height 751
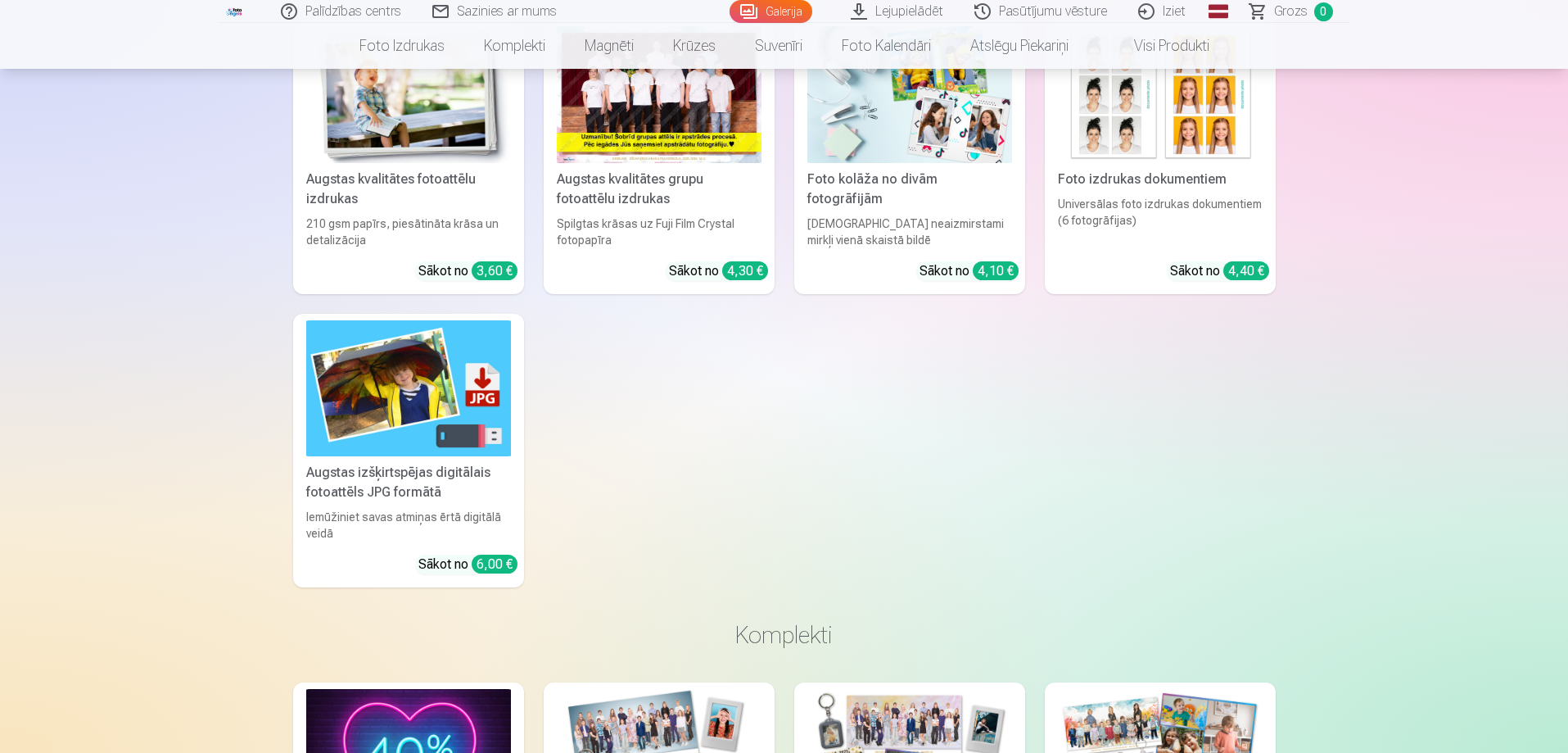
scroll to position [2403, 0]
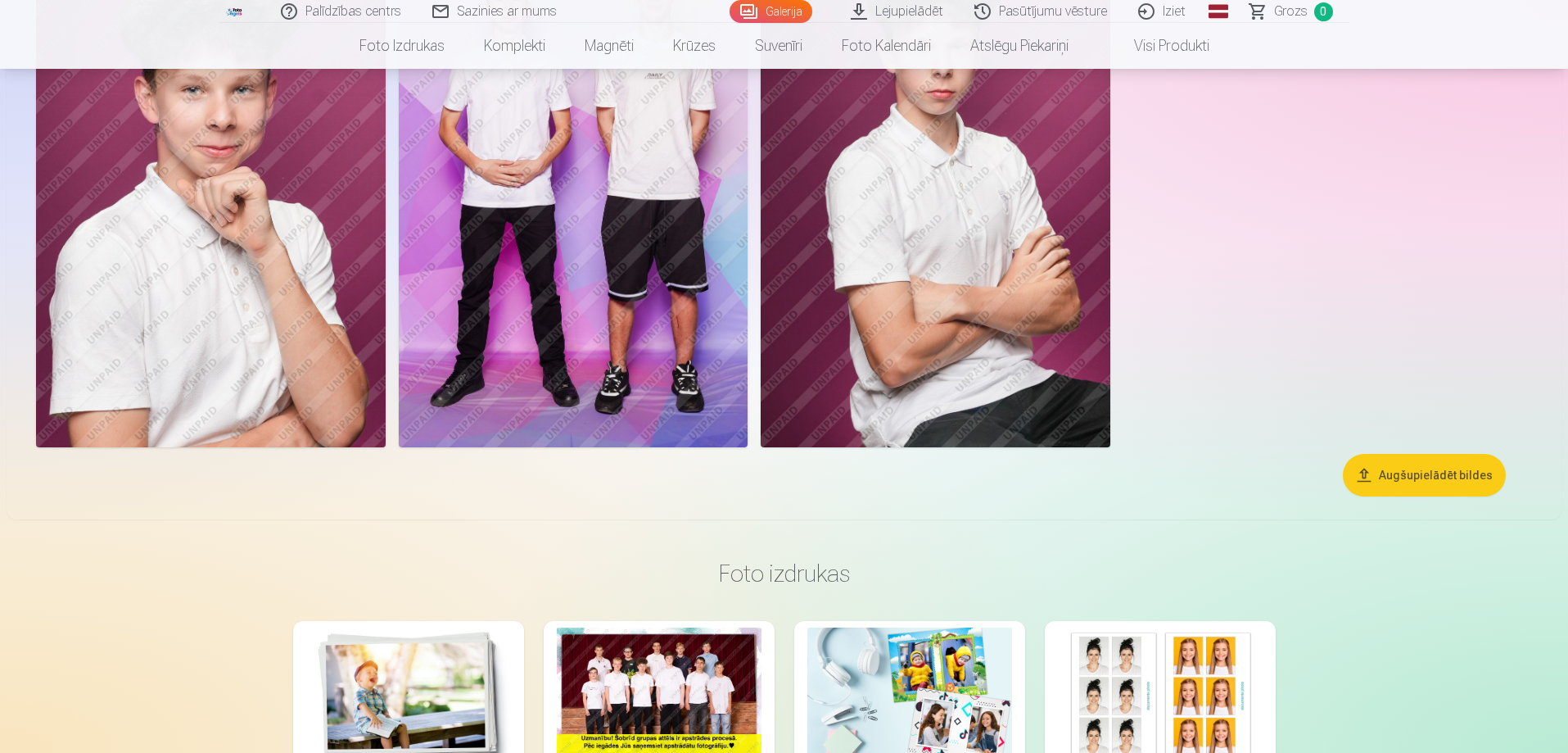
click at [566, 373] on img at bounding box center [574, 185] width 349 height 524
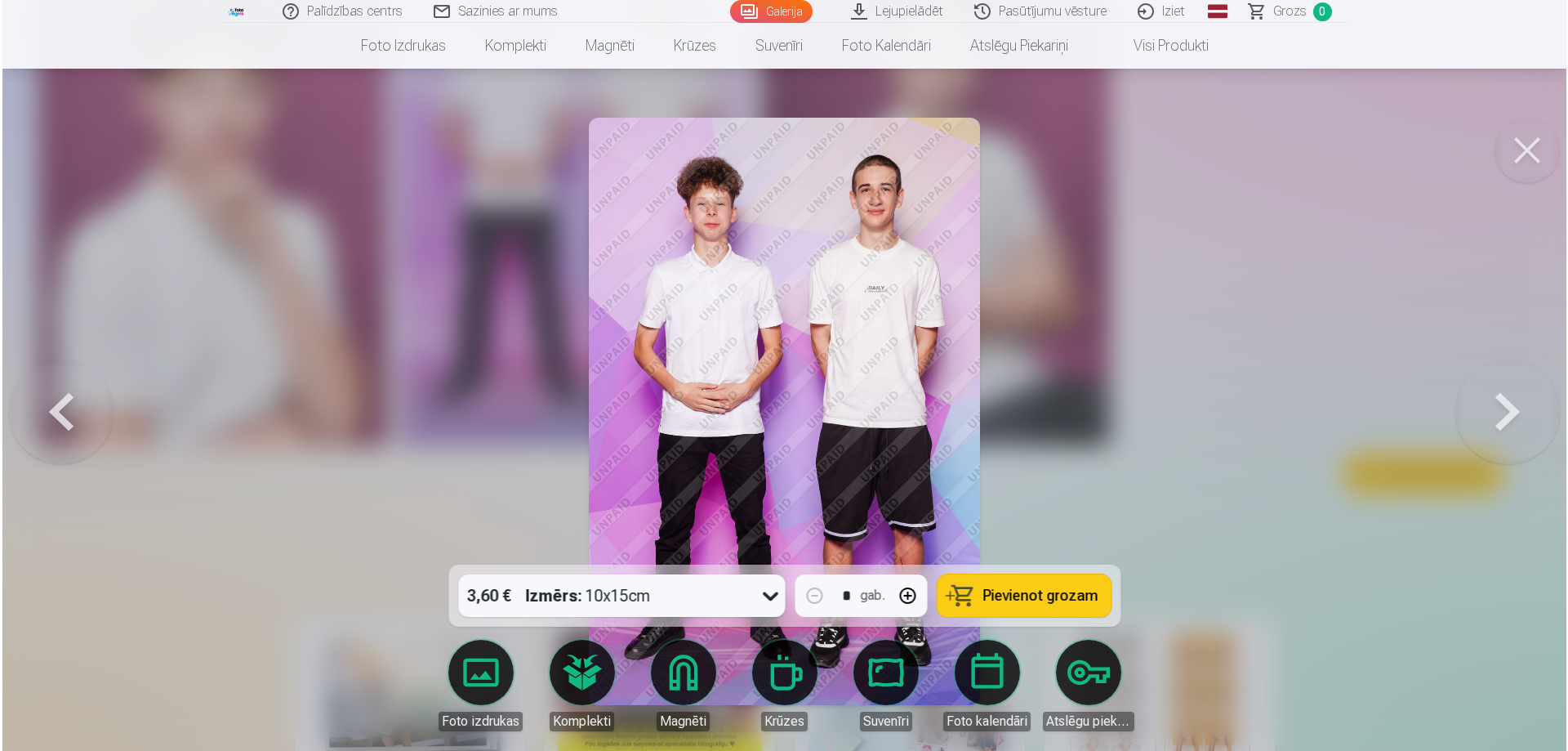
scroll to position [2402, 0]
click at [812, 467] on img at bounding box center [783, 412] width 391 height 588
click at [63, 412] on button at bounding box center [59, 411] width 104 height 273
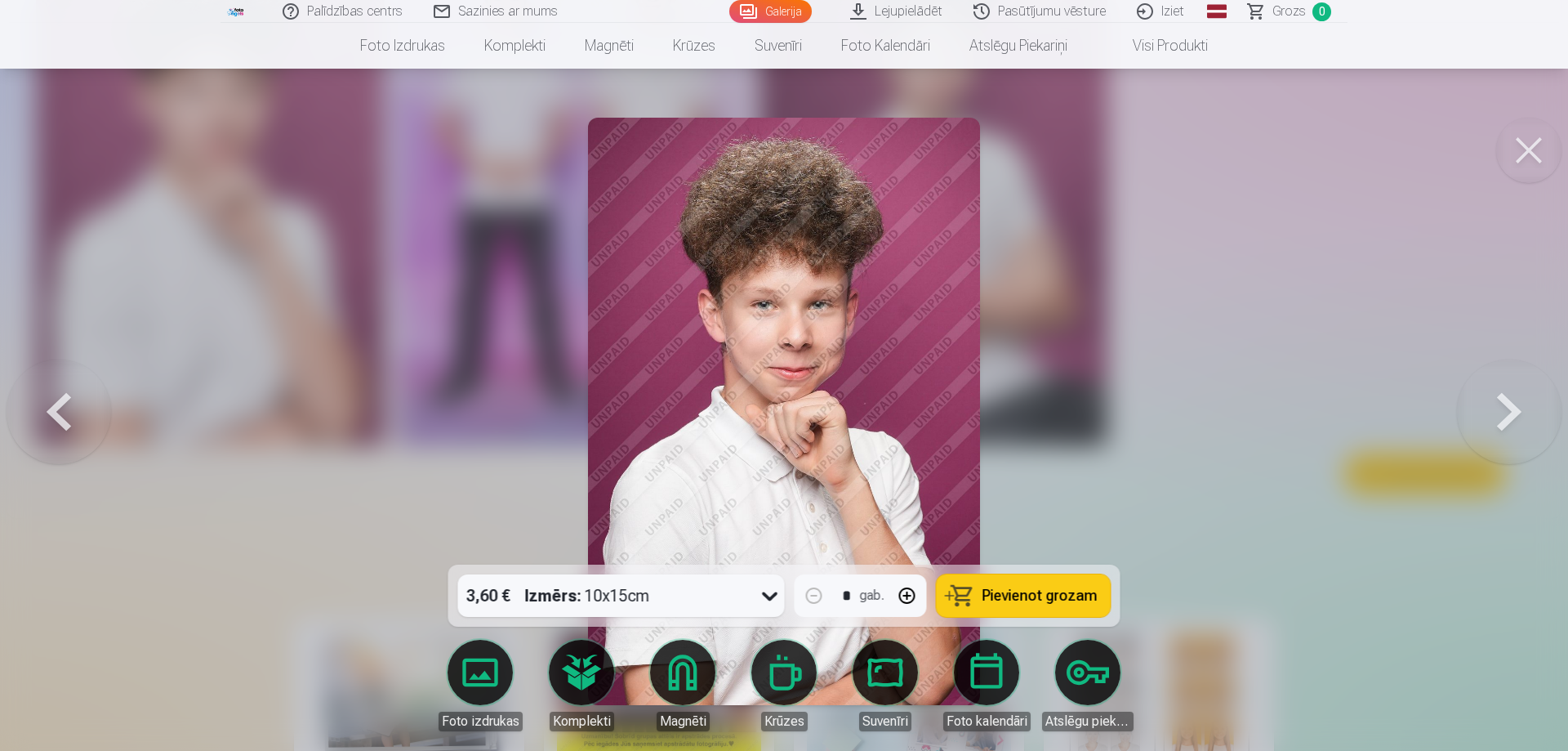
click at [63, 412] on button at bounding box center [59, 411] width 104 height 273
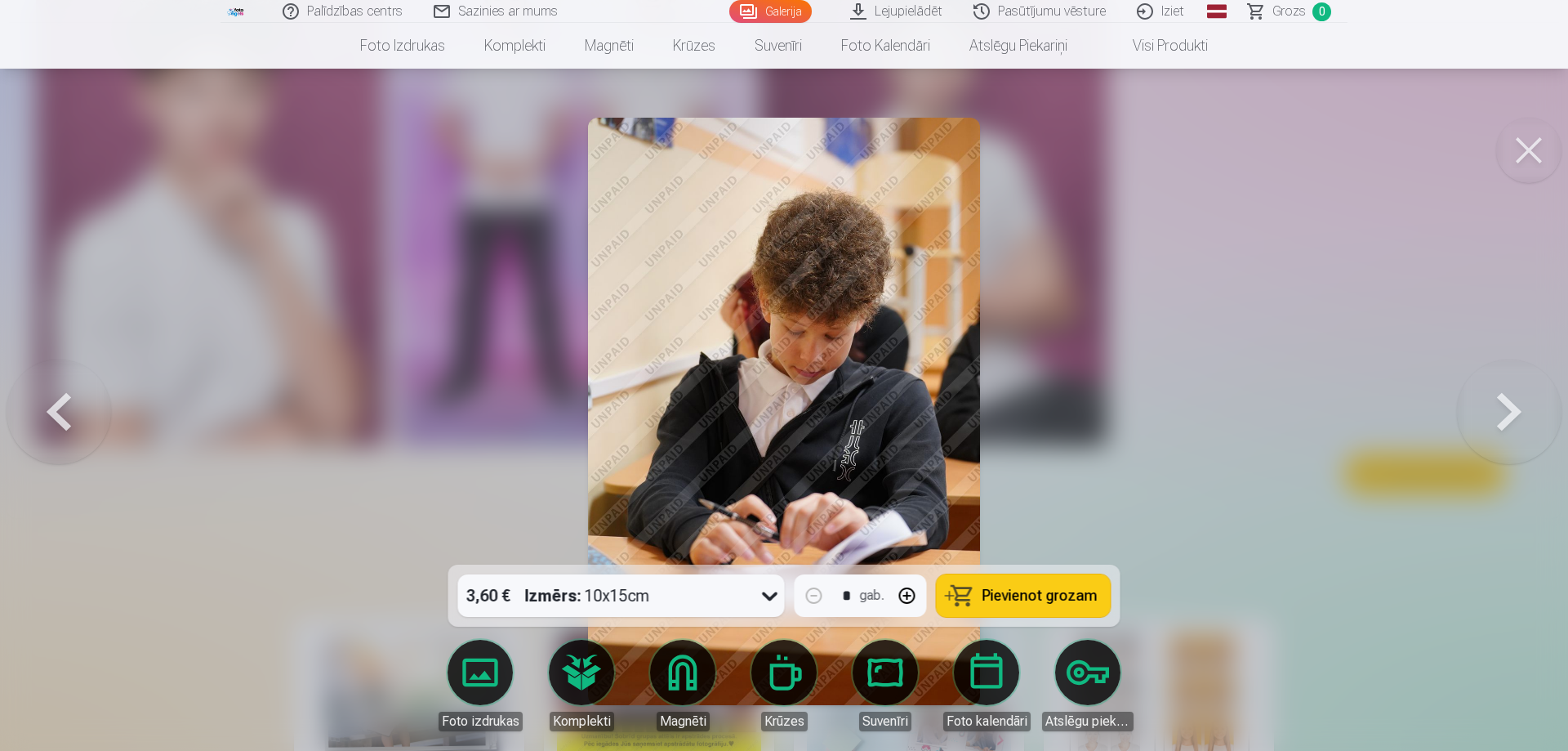
click at [1527, 156] on button at bounding box center [1529, 150] width 65 height 65
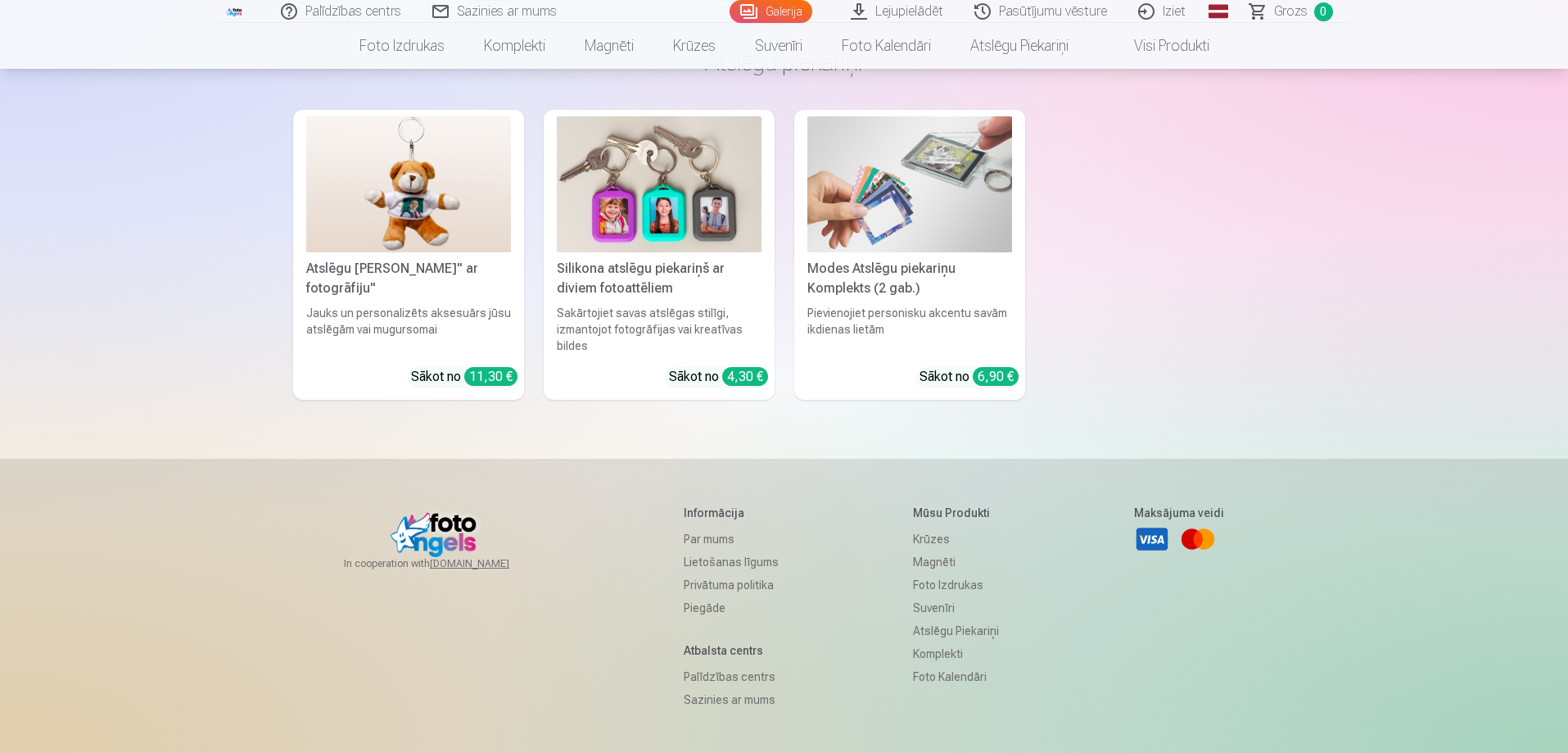
scroll to position [3303, 0]
